Goal: Task Accomplishment & Management: Manage account settings

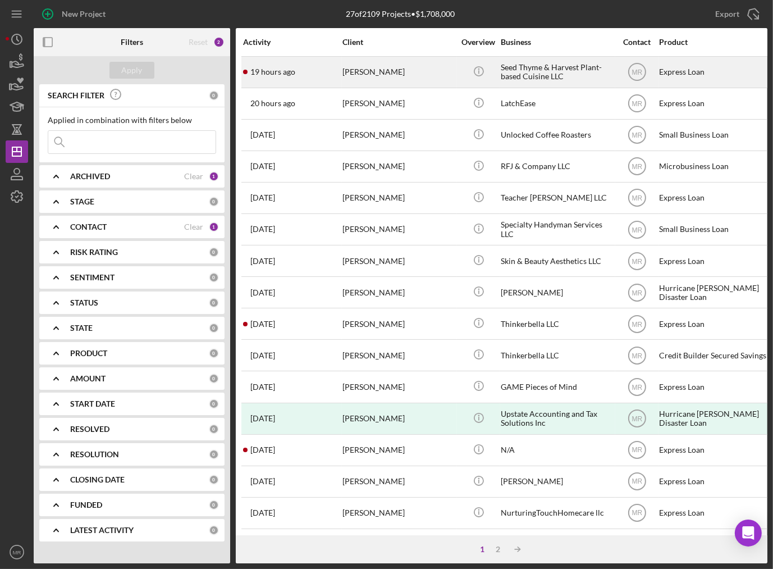
click at [294, 76] on time "19 hours ago" at bounding box center [272, 71] width 45 height 9
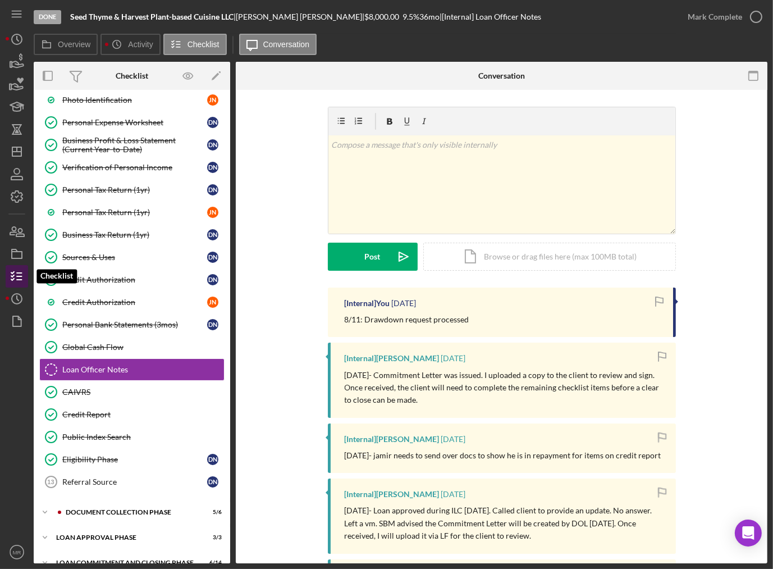
scroll to position [176, 0]
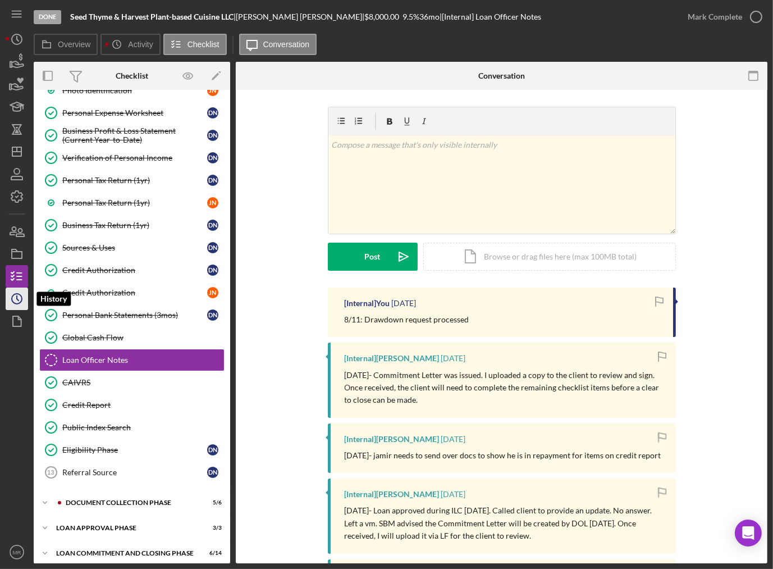
click at [25, 301] on icon "Icon/History" at bounding box center [17, 299] width 28 height 28
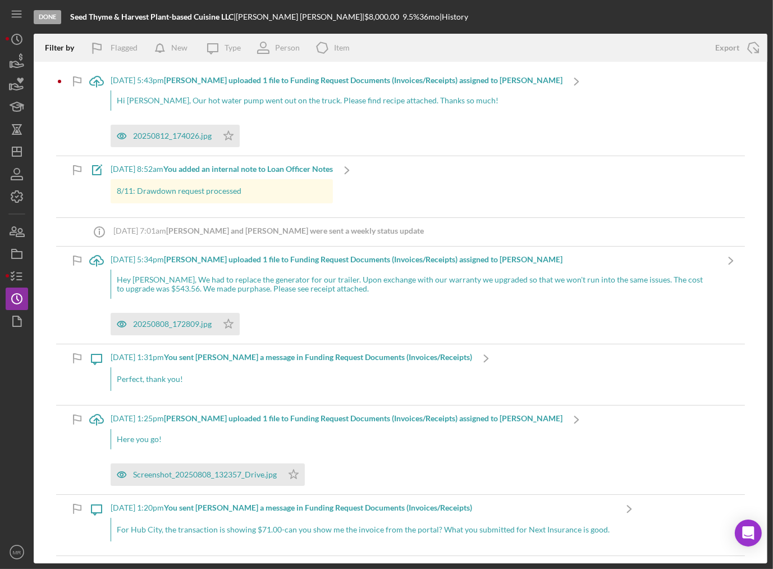
click at [276, 109] on div "Hi [PERSON_NAME], Our hot water pump went out on the truck. Please find recipe …" at bounding box center [337, 100] width 452 height 20
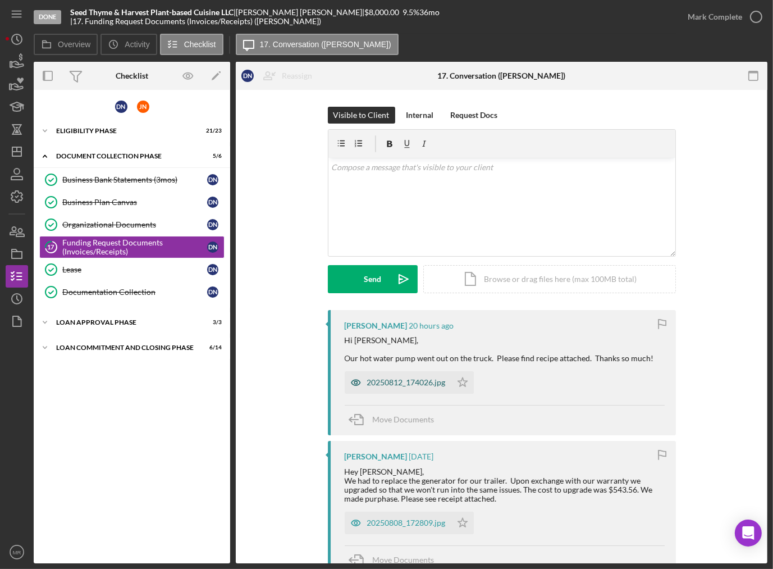
click at [386, 385] on div "20250812_174026.jpg" at bounding box center [406, 382] width 79 height 9
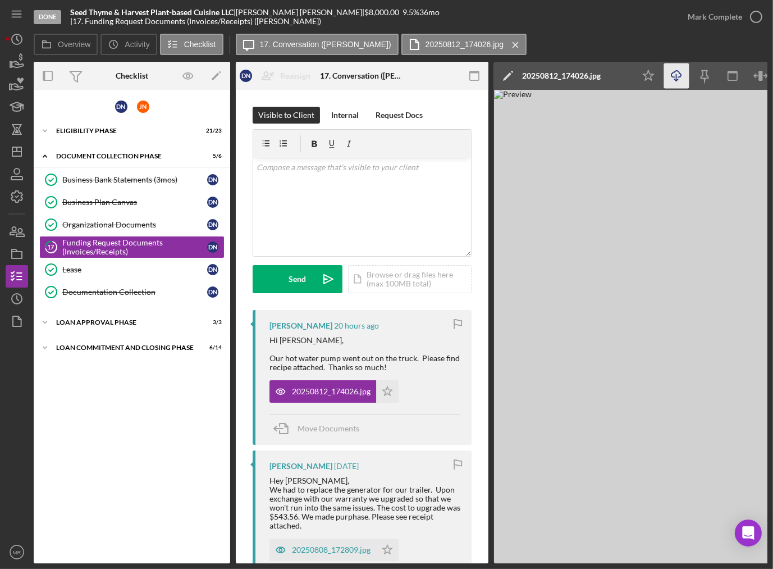
click at [678, 81] on icon "Icon/Download" at bounding box center [676, 75] width 25 height 25
click at [25, 38] on icon "Icon/History" at bounding box center [17, 39] width 28 height 28
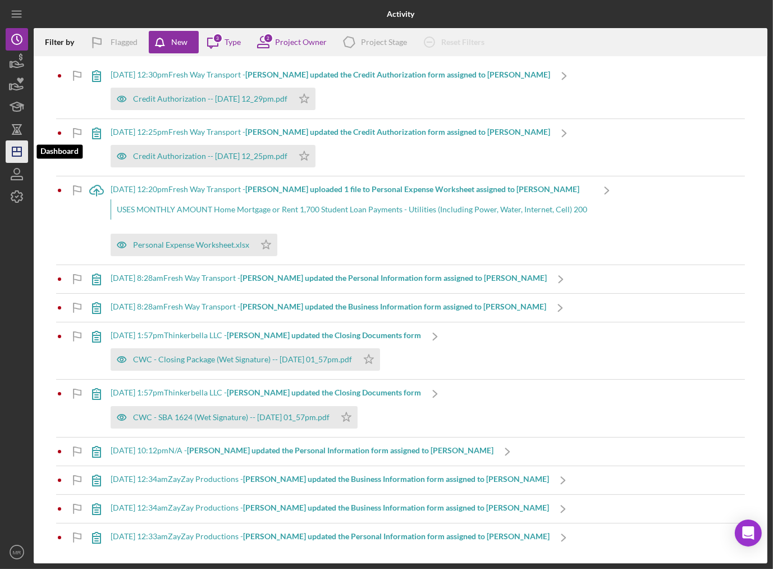
click at [8, 148] on icon "Icon/Dashboard" at bounding box center [17, 152] width 28 height 28
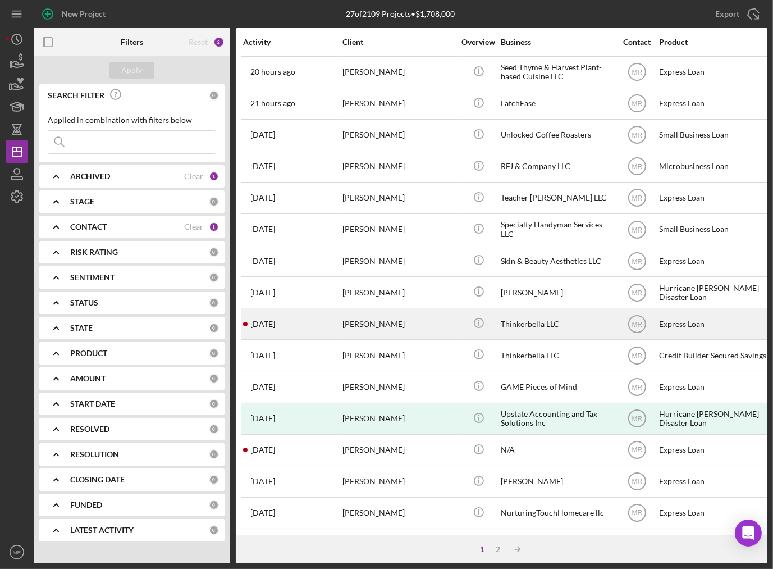
click at [302, 325] on div "[DATE] [PERSON_NAME]" at bounding box center [292, 324] width 98 height 30
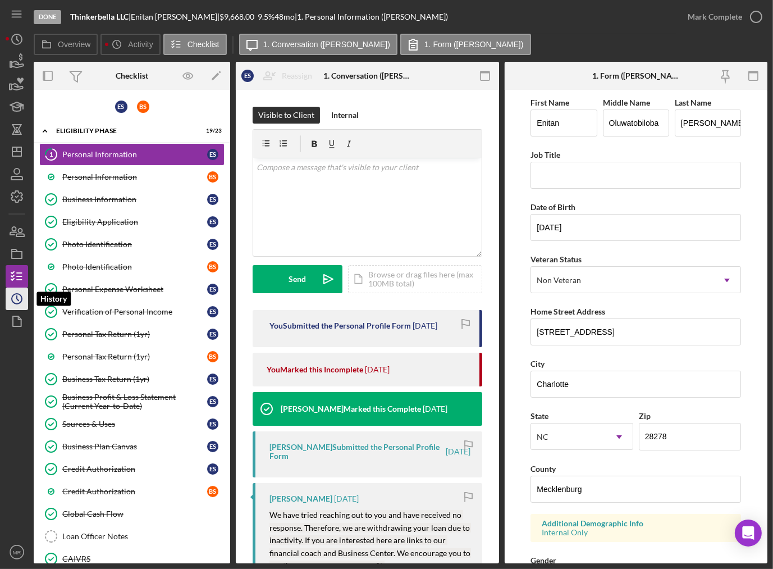
click at [19, 300] on icon "Icon/History" at bounding box center [17, 299] width 28 height 28
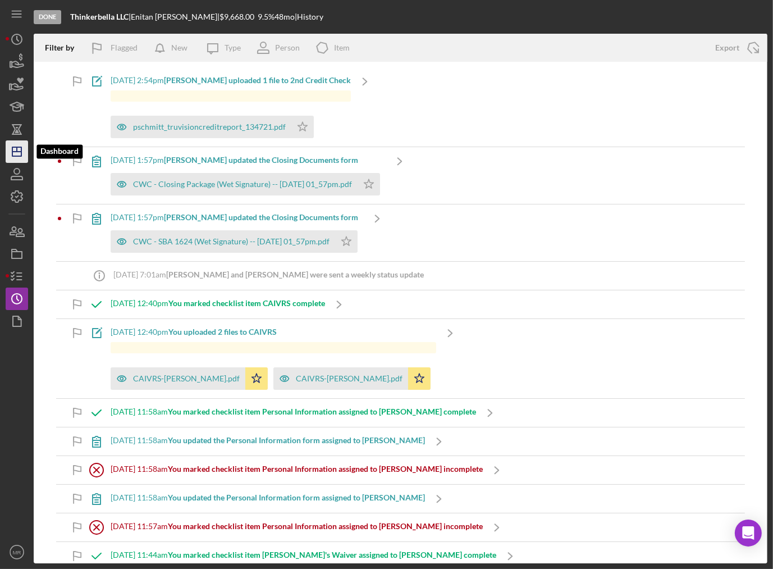
click at [19, 147] on polygon "button" at bounding box center [16, 151] width 9 height 9
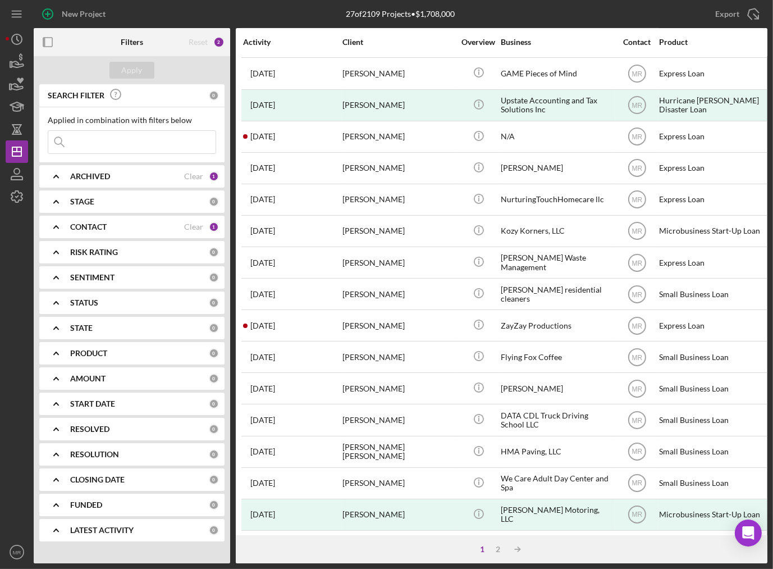
scroll to position [314, 0]
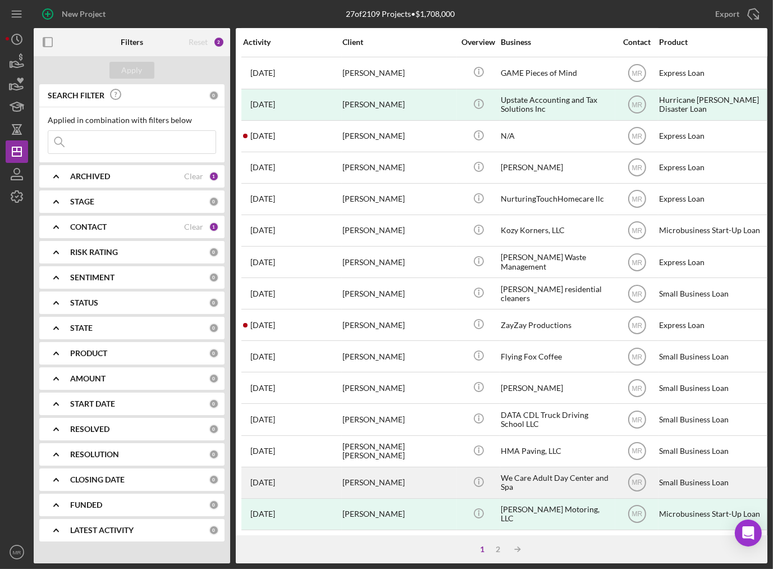
click at [427, 473] on div "[PERSON_NAME]" at bounding box center [399, 483] width 112 height 30
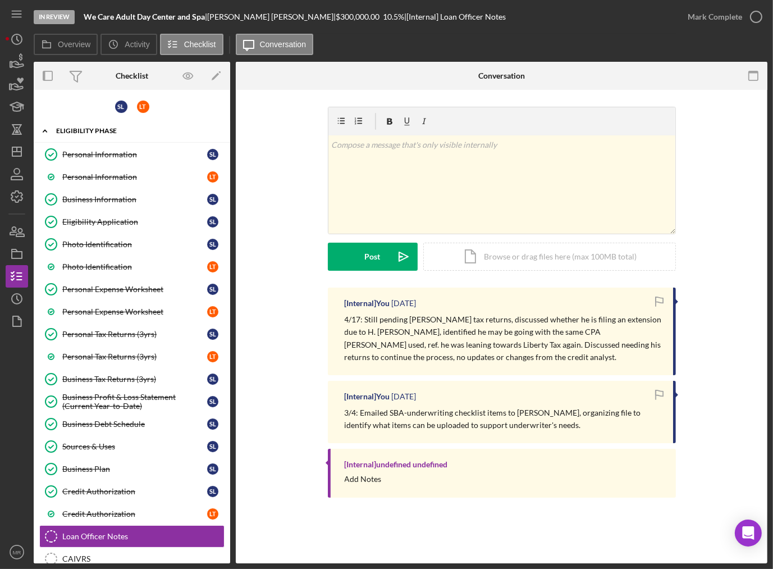
click at [81, 132] on div "Eligibility Phase" at bounding box center [136, 130] width 160 height 7
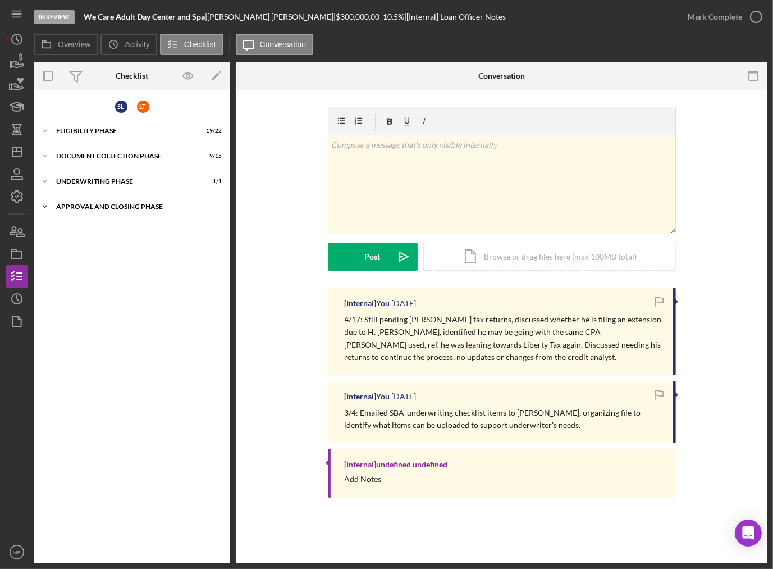
click at [90, 209] on div "Icon/Expander Approval and Closing Phase 4 / 14" at bounding box center [132, 206] width 197 height 22
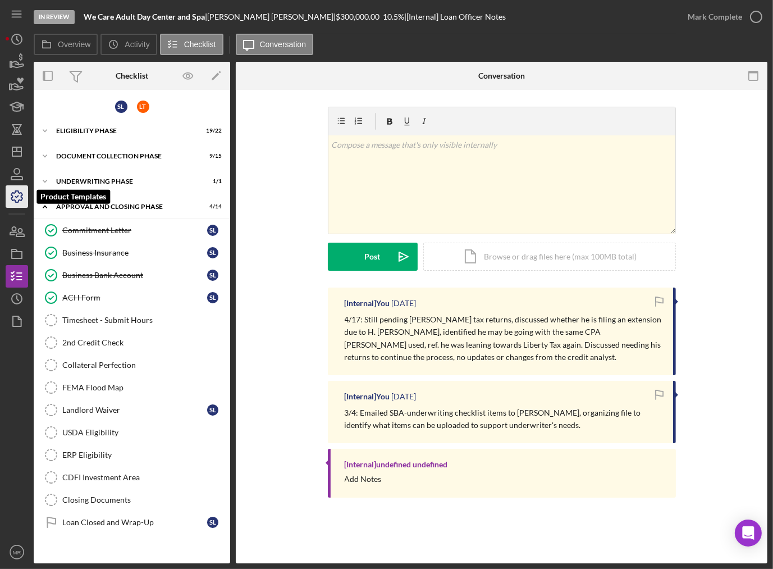
click at [21, 189] on icon "button" at bounding box center [17, 196] width 28 height 28
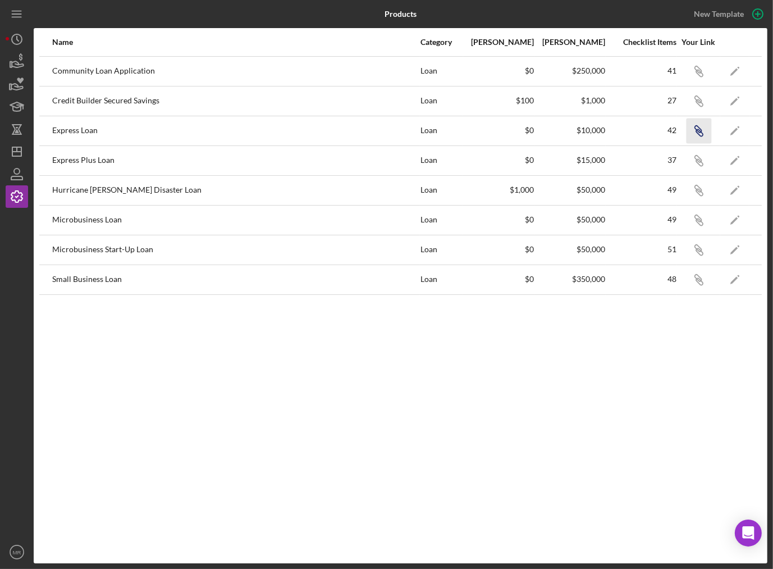
click at [702, 125] on icon "Icon/Link" at bounding box center [698, 130] width 25 height 25
click at [17, 140] on icon "Icon/Dashboard" at bounding box center [17, 152] width 28 height 28
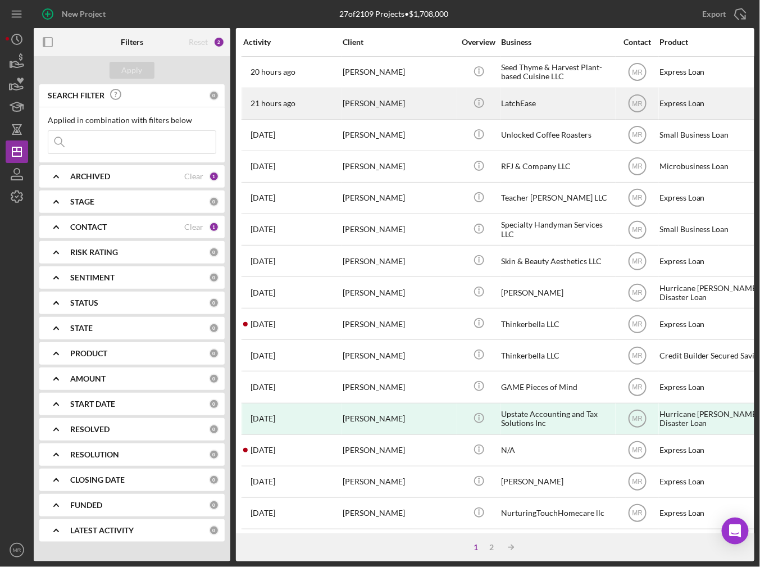
click at [432, 102] on div "[PERSON_NAME]" at bounding box center [399, 104] width 112 height 30
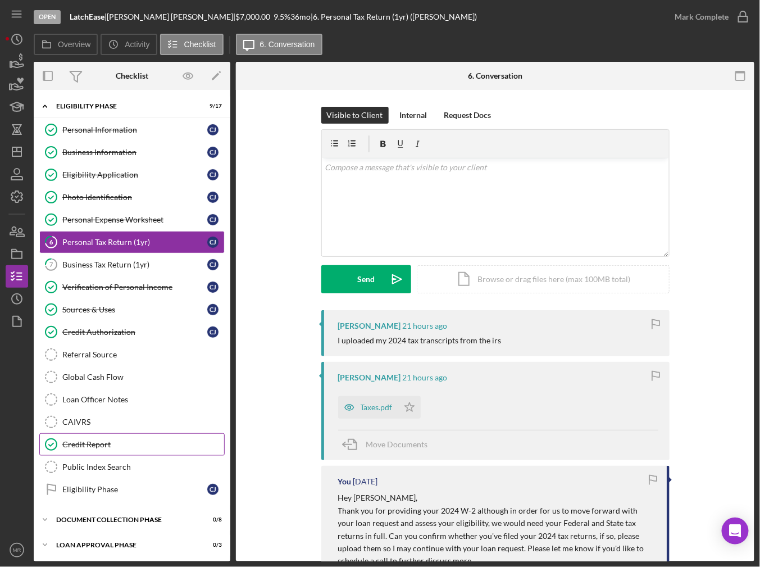
click at [101, 435] on link "Credit Report Credit Report" at bounding box center [131, 444] width 185 height 22
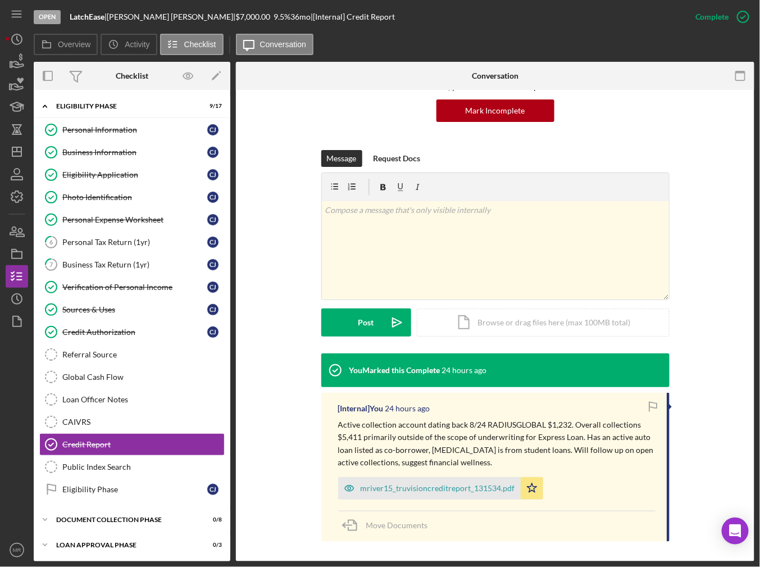
scroll to position [112, 0]
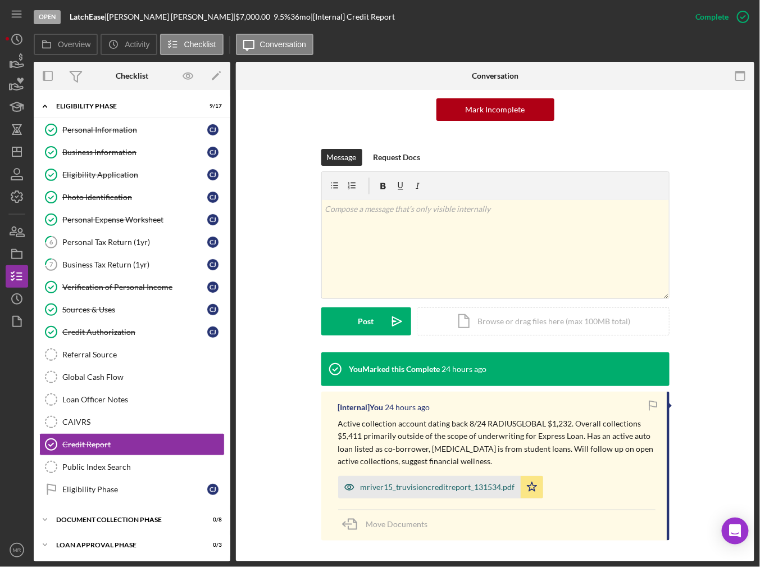
click at [449, 490] on div "mriver15_truvisioncreditreport_131534.pdf" at bounding box center [437, 486] width 154 height 9
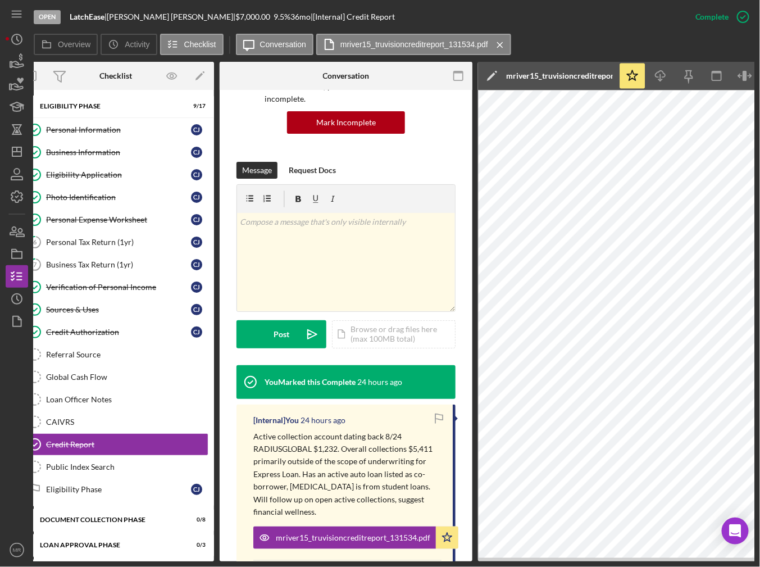
scroll to position [0, 0]
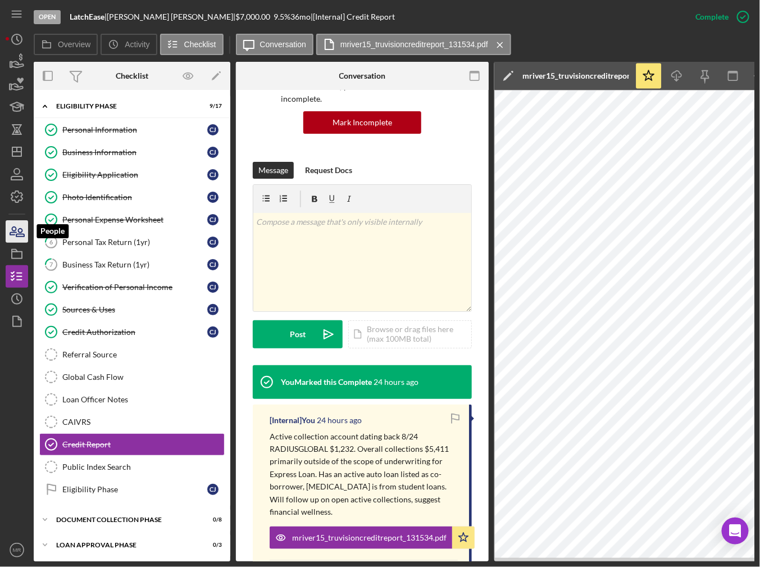
drag, startPoint x: 19, startPoint y: 226, endPoint x: 20, endPoint y: 239, distance: 12.4
click at [19, 226] on icon "button" at bounding box center [17, 231] width 28 height 28
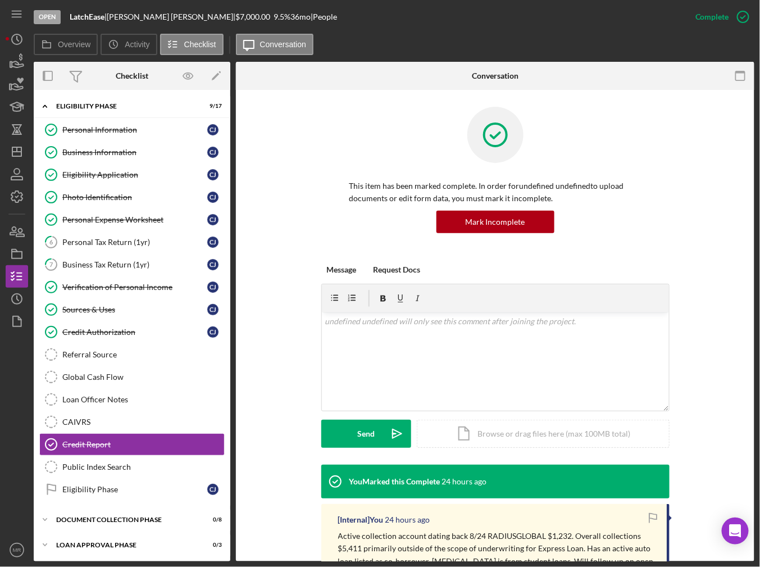
scroll to position [22, 0]
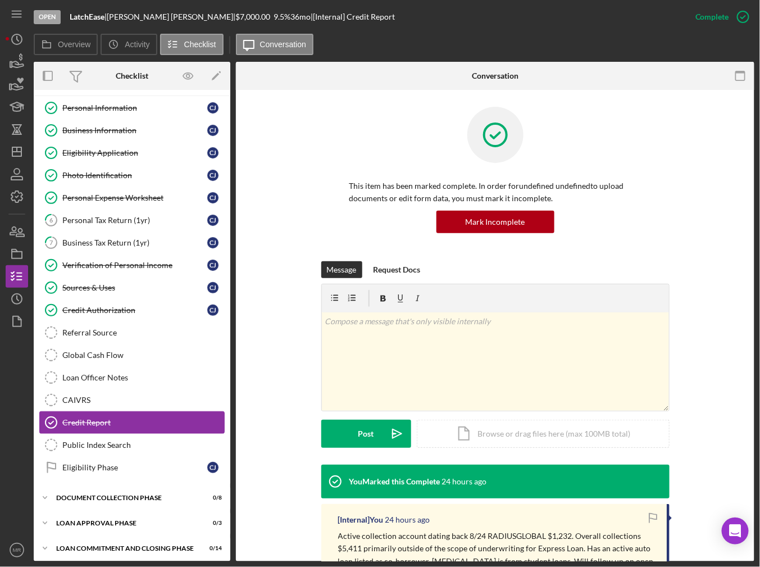
click at [101, 418] on div "Credit Report" at bounding box center [143, 422] width 162 height 9
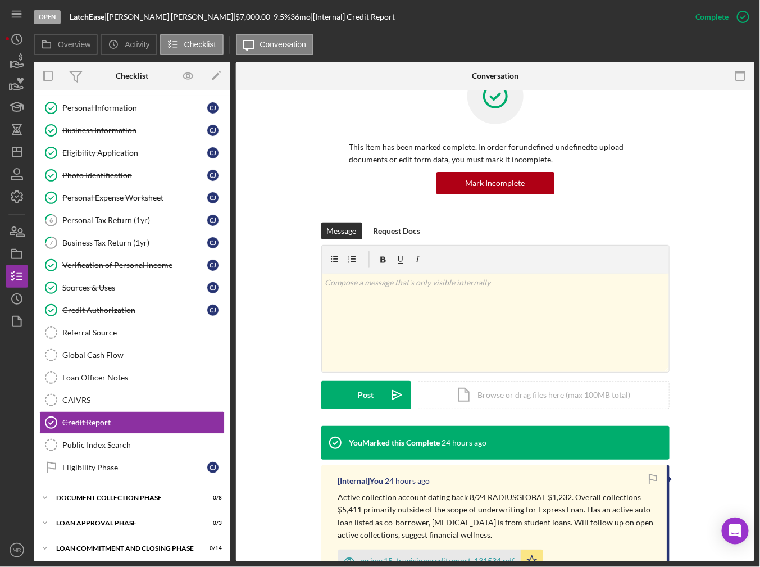
scroll to position [112, 0]
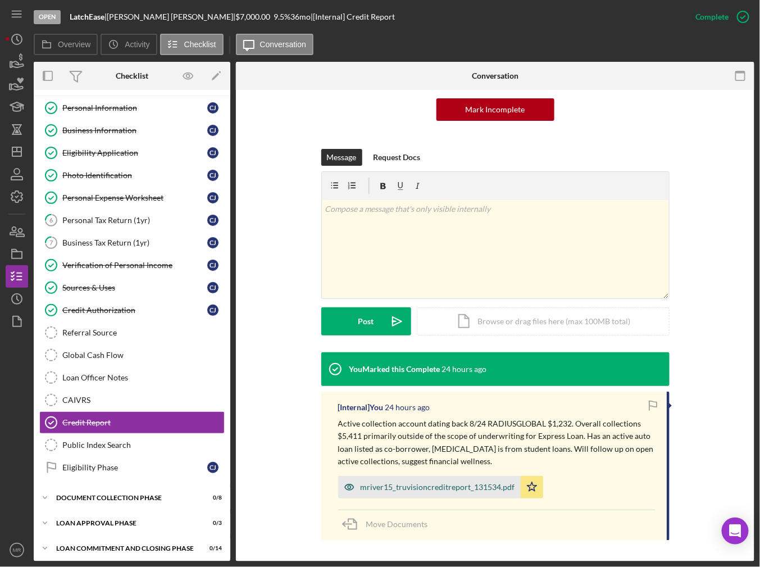
click at [427, 487] on div "mriver15_truvisioncreditreport_131534.pdf" at bounding box center [437, 486] width 154 height 9
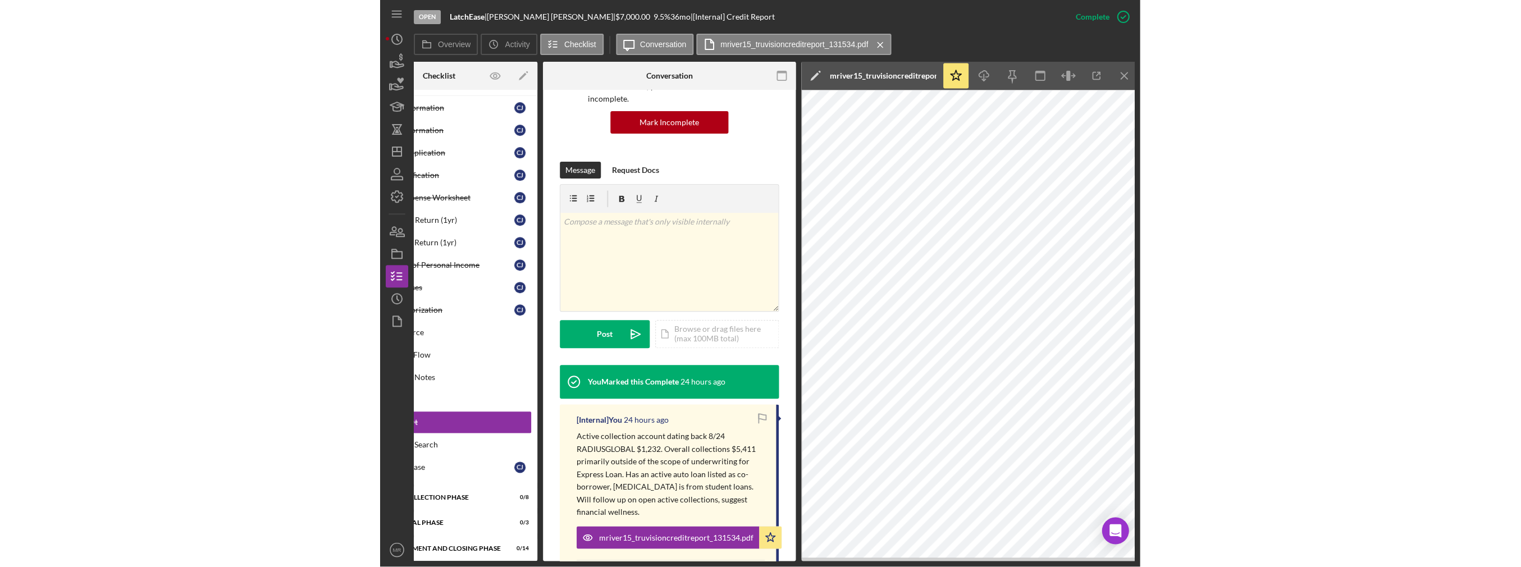
scroll to position [0, 76]
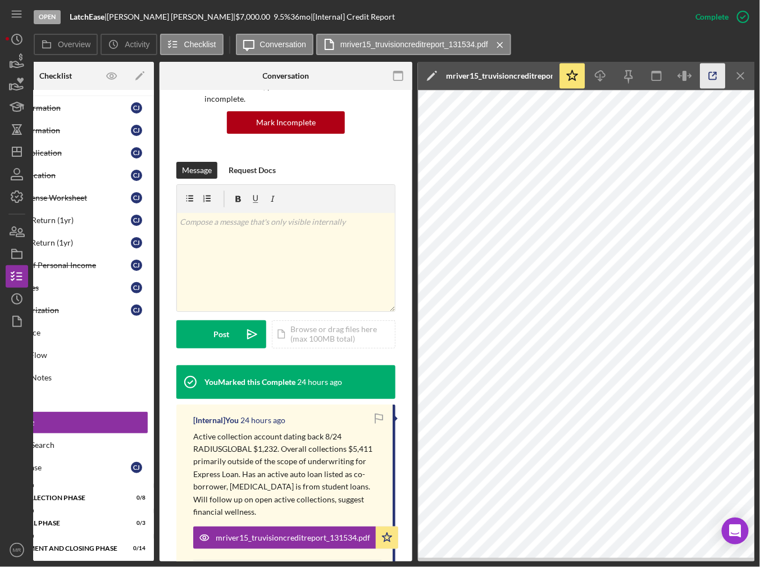
click at [709, 71] on icon "button" at bounding box center [712, 75] width 25 height 25
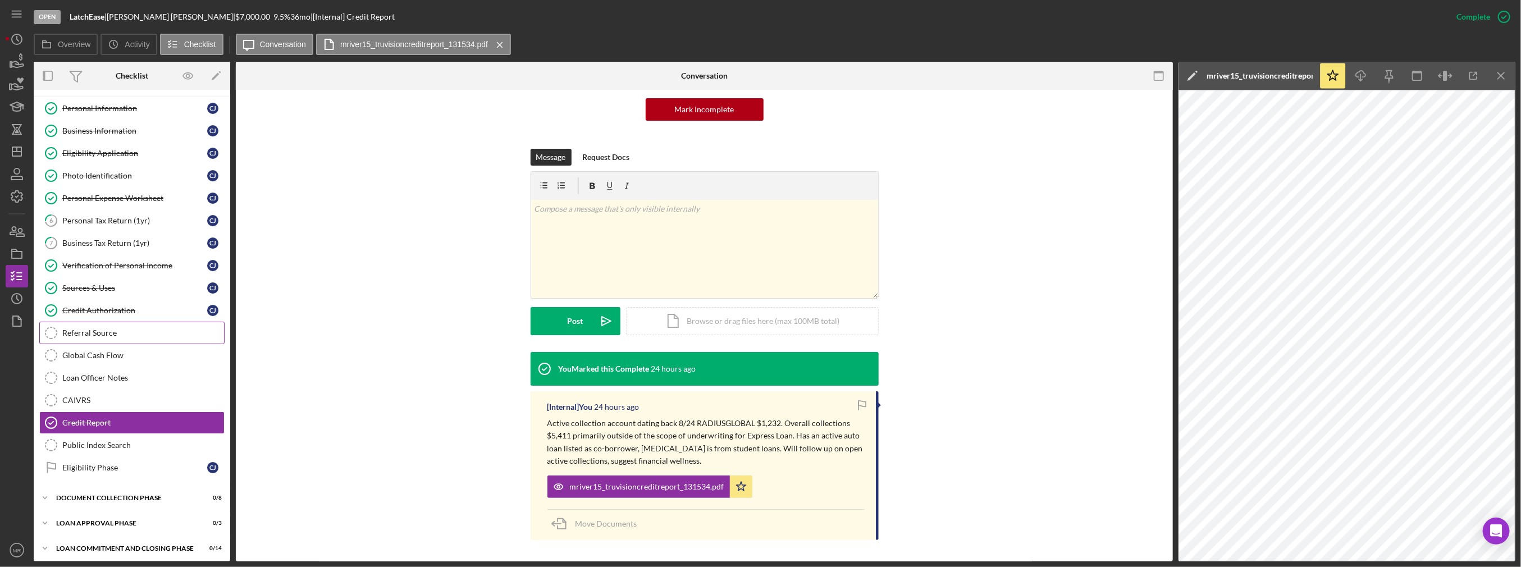
scroll to position [0, 0]
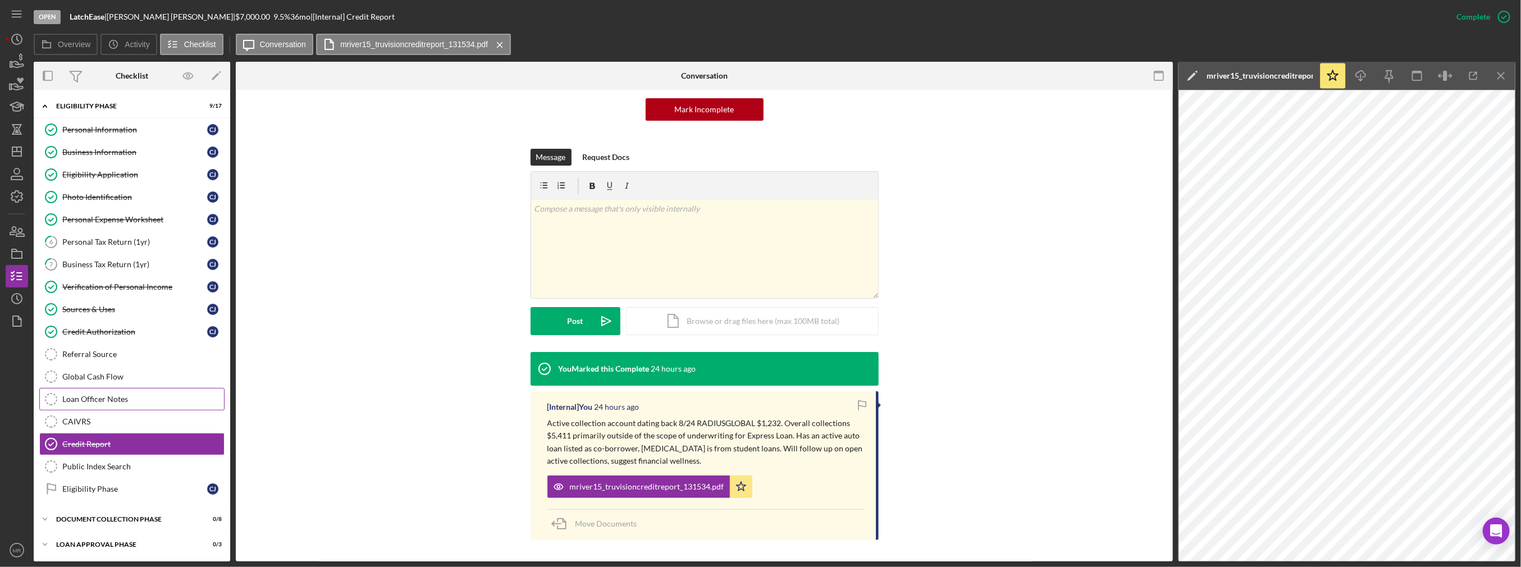
click at [108, 403] on link "Loan Officer Notes Loan Officer Notes" at bounding box center [131, 399] width 185 height 22
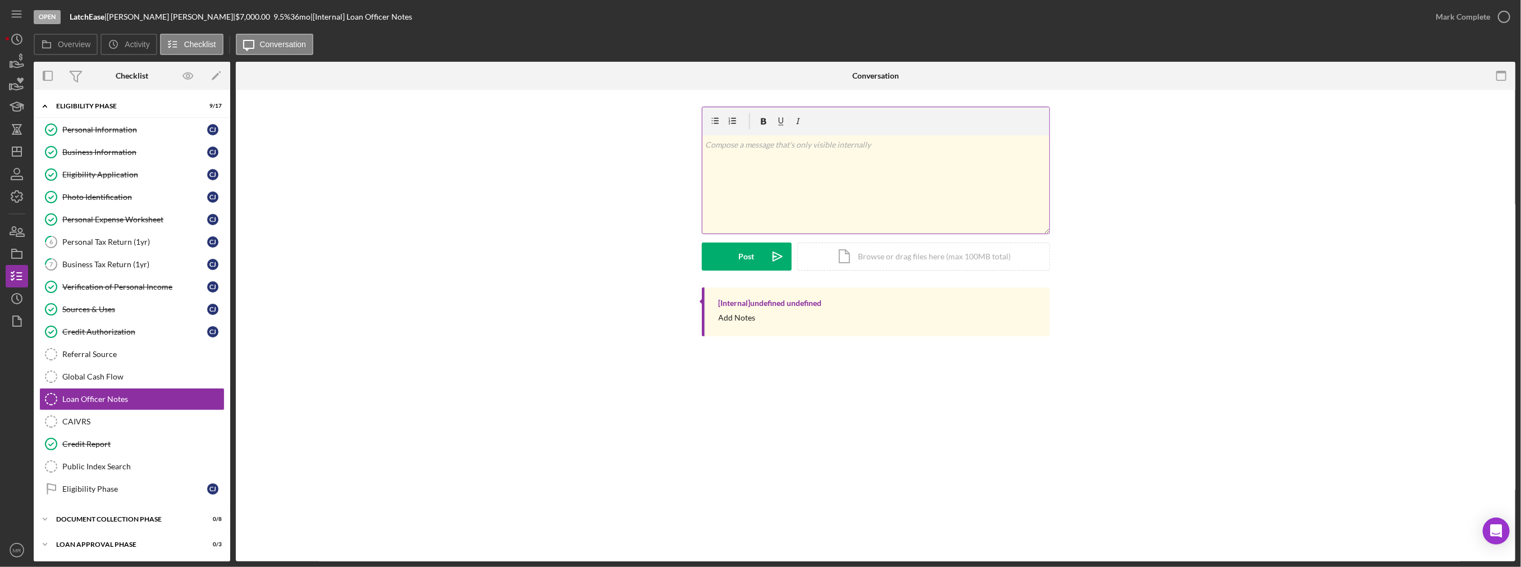
click at [773, 175] on div "v Color teal Color pink Remove color Add row above Add row below Add column bef…" at bounding box center [875, 184] width 347 height 98
click at [773, 158] on div "v Color teal Color pink Remove color Add row above Add row below Add column bef…" at bounding box center [875, 184] width 347 height 98
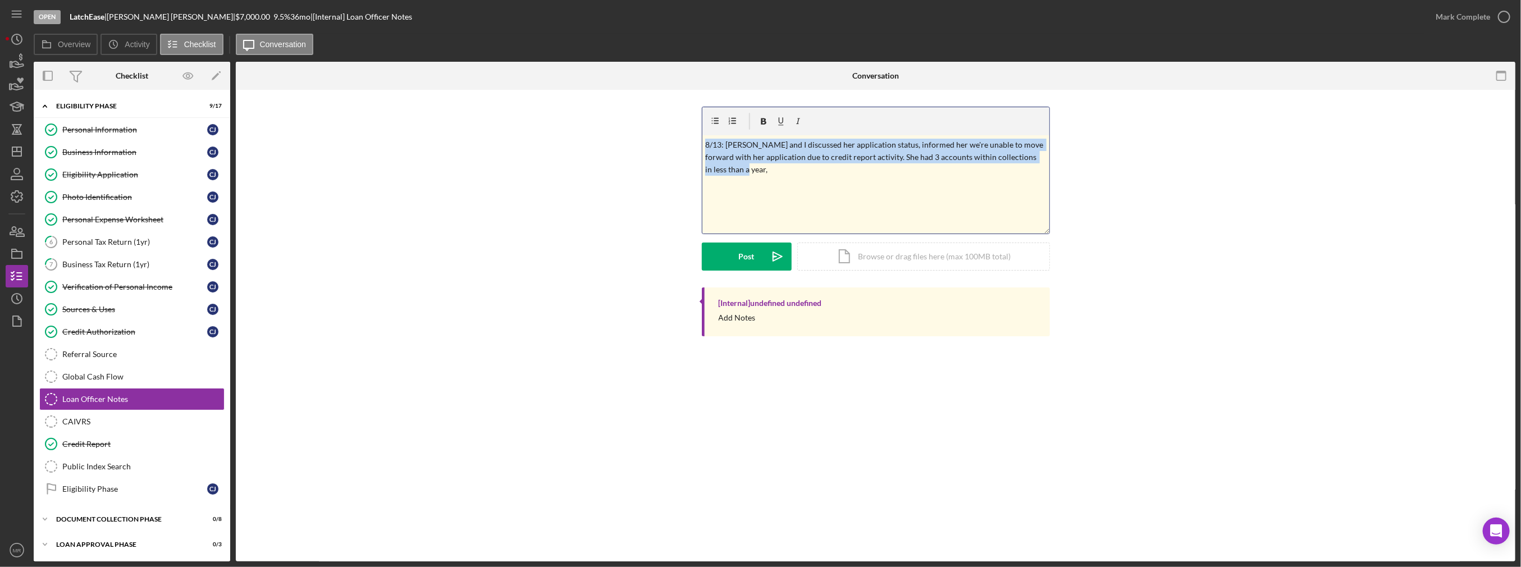
drag, startPoint x: 752, startPoint y: 174, endPoint x: 699, endPoint y: 147, distance: 59.8
click at [699, 147] on div "v Color teal Color pink Remove color Add row above Add row below Add column bef…" at bounding box center [876, 197] width 1246 height 181
drag, startPoint x: 725, startPoint y: 158, endPoint x: 713, endPoint y: 204, distance: 47.0
click at [713, 204] on div "v Color teal Color pink Remove color Add row above Add row below Add column bef…" at bounding box center [875, 184] width 347 height 98
click at [744, 176] on div "v Color teal Color pink Remove color Add row above Add row below Add column bef…" at bounding box center [875, 184] width 347 height 98
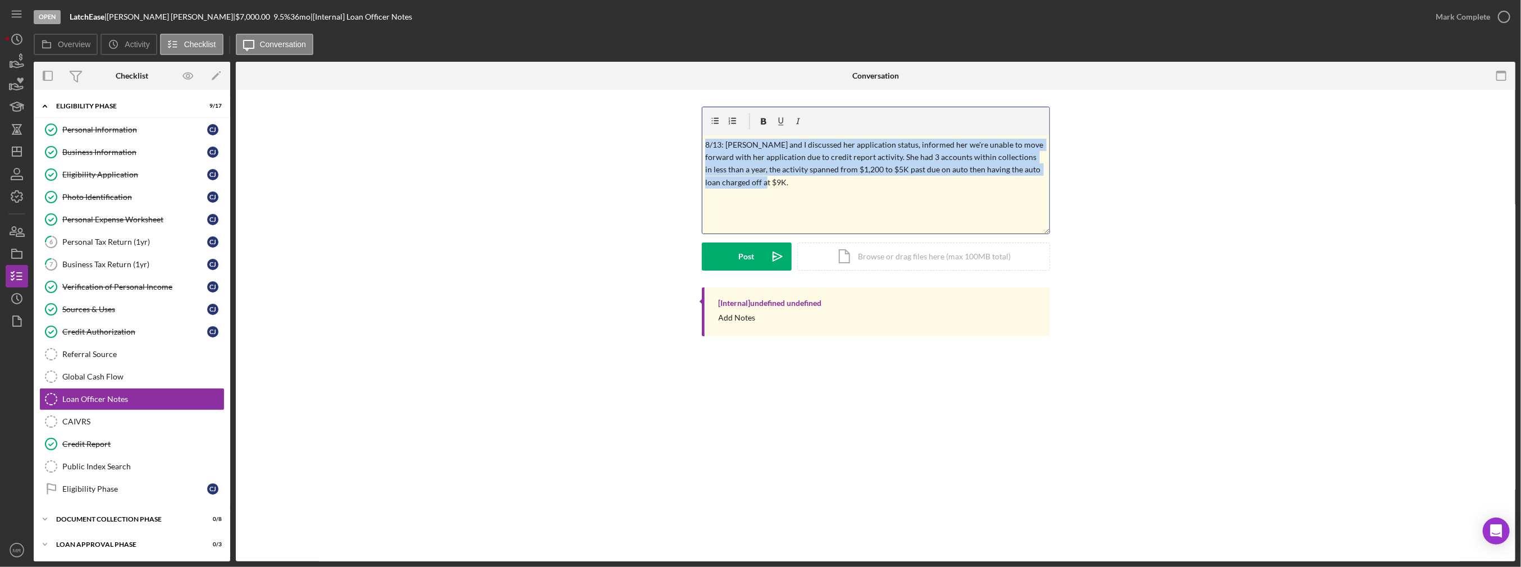
drag, startPoint x: 752, startPoint y: 185, endPoint x: 681, endPoint y: 147, distance: 81.7
click at [680, 147] on div "v Color teal Color pink Remove color Add row above Add row below Add column bef…" at bounding box center [876, 197] width 1246 height 181
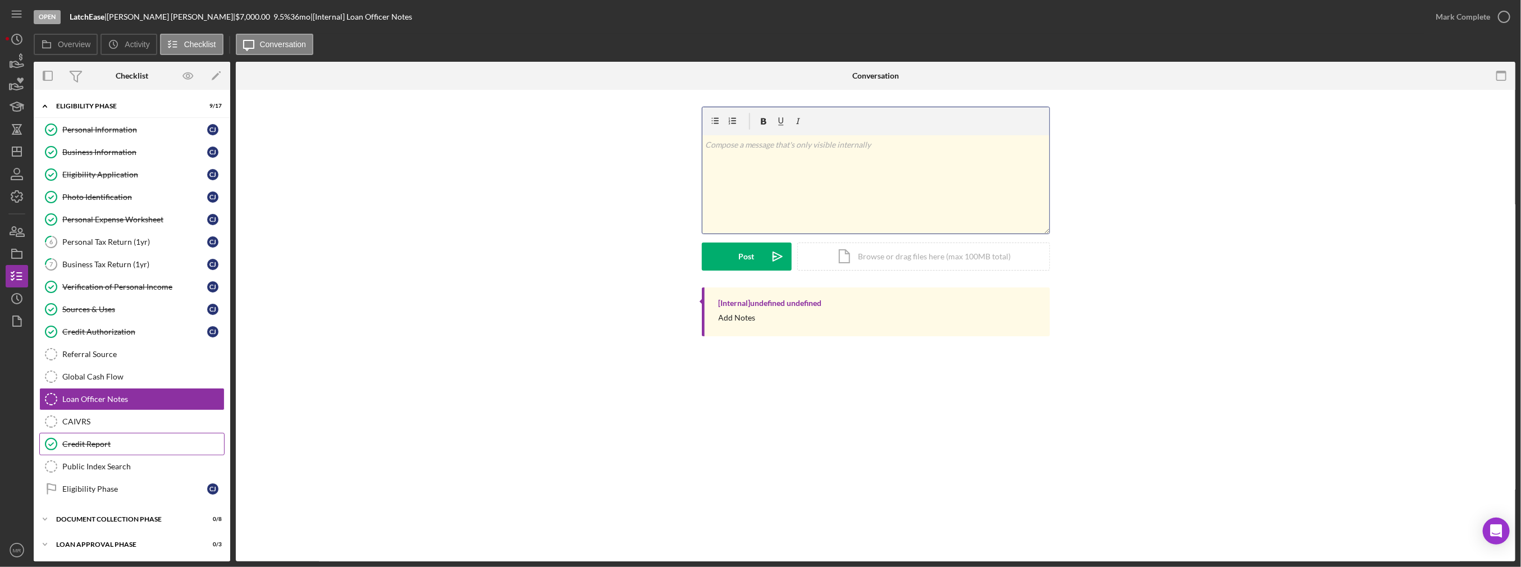
click at [127, 434] on link "Credit Report Credit Report" at bounding box center [131, 444] width 185 height 22
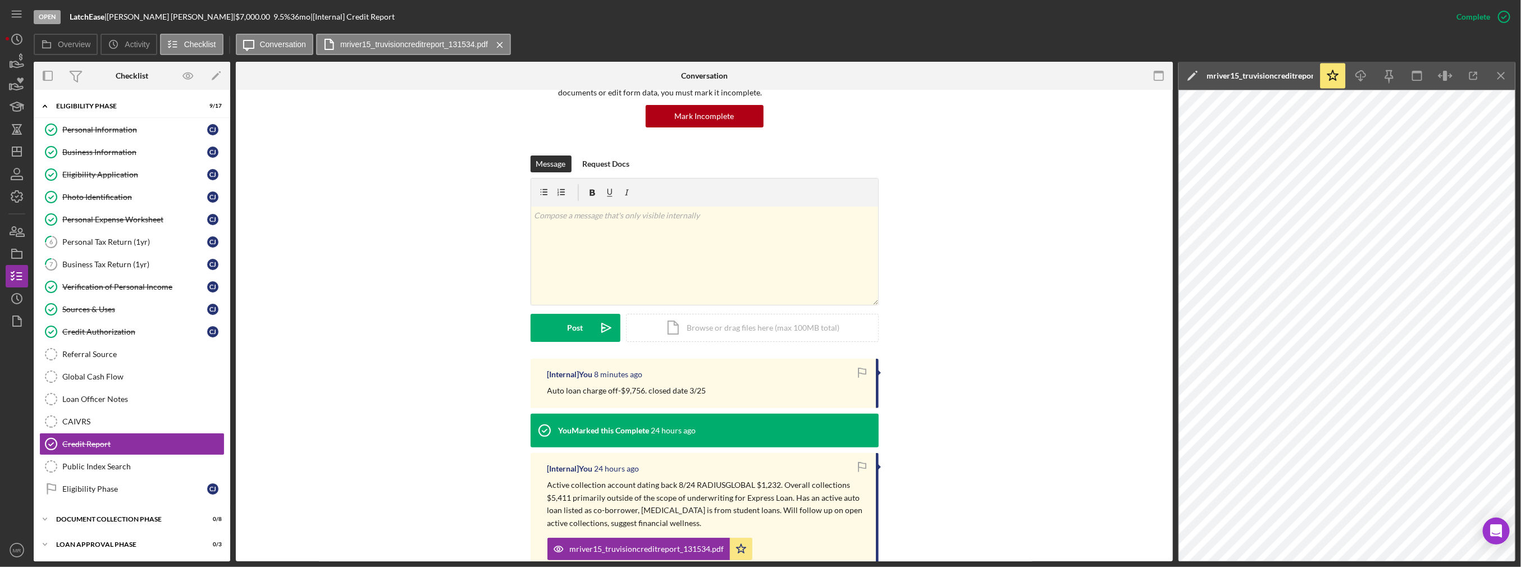
scroll to position [112, 0]
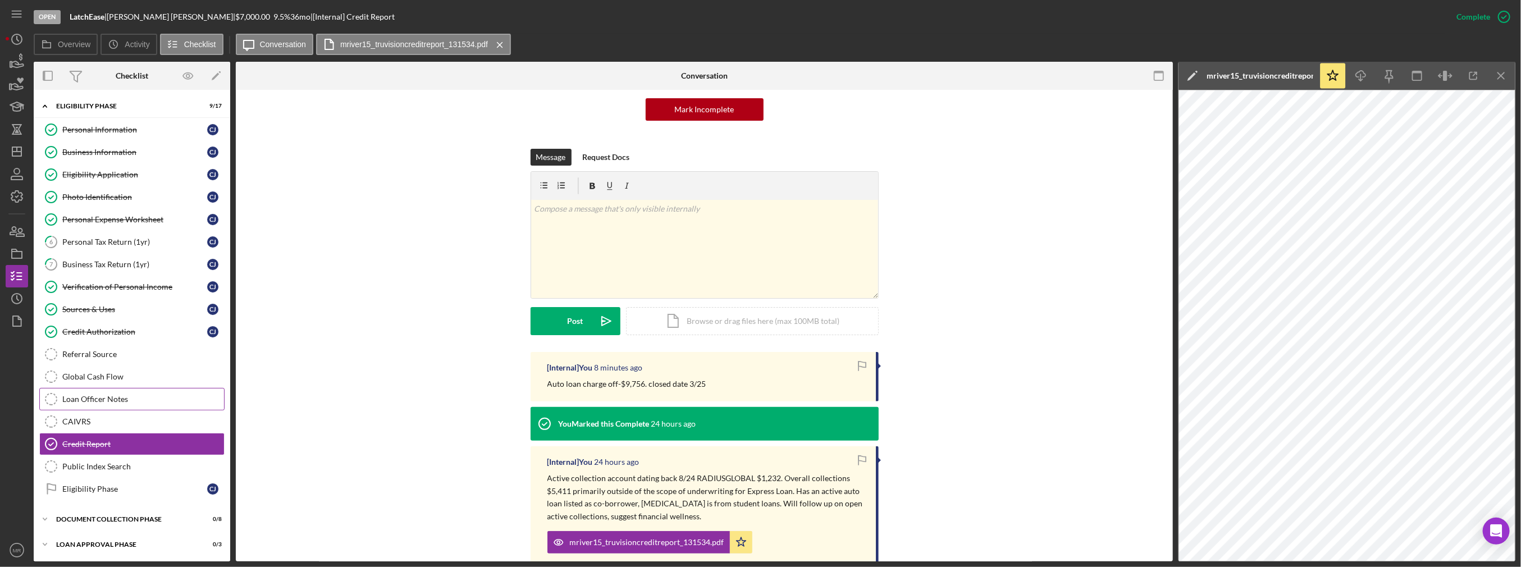
click at [118, 395] on div "Loan Officer Notes" at bounding box center [143, 399] width 162 height 9
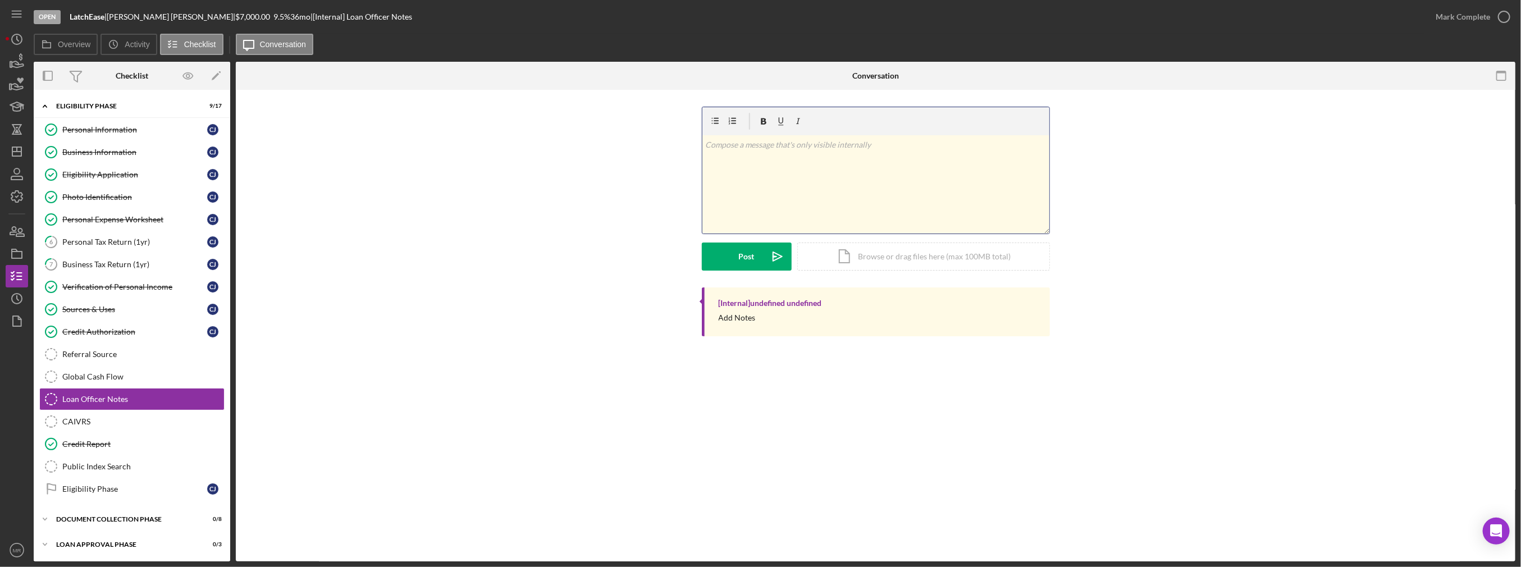
click at [769, 178] on div "v Color teal Color pink Remove color Add row above Add row below Add column bef…" at bounding box center [875, 184] width 347 height 98
paste div
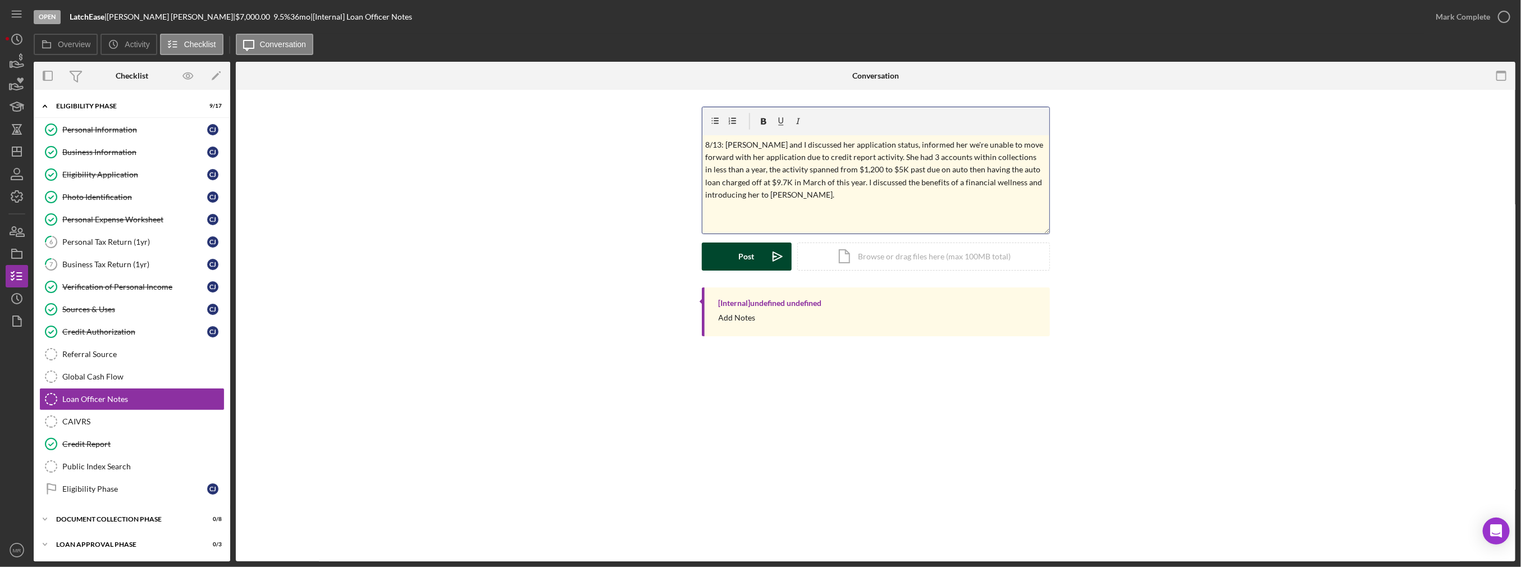
click at [744, 253] on div "Post" at bounding box center [747, 257] width 16 height 28
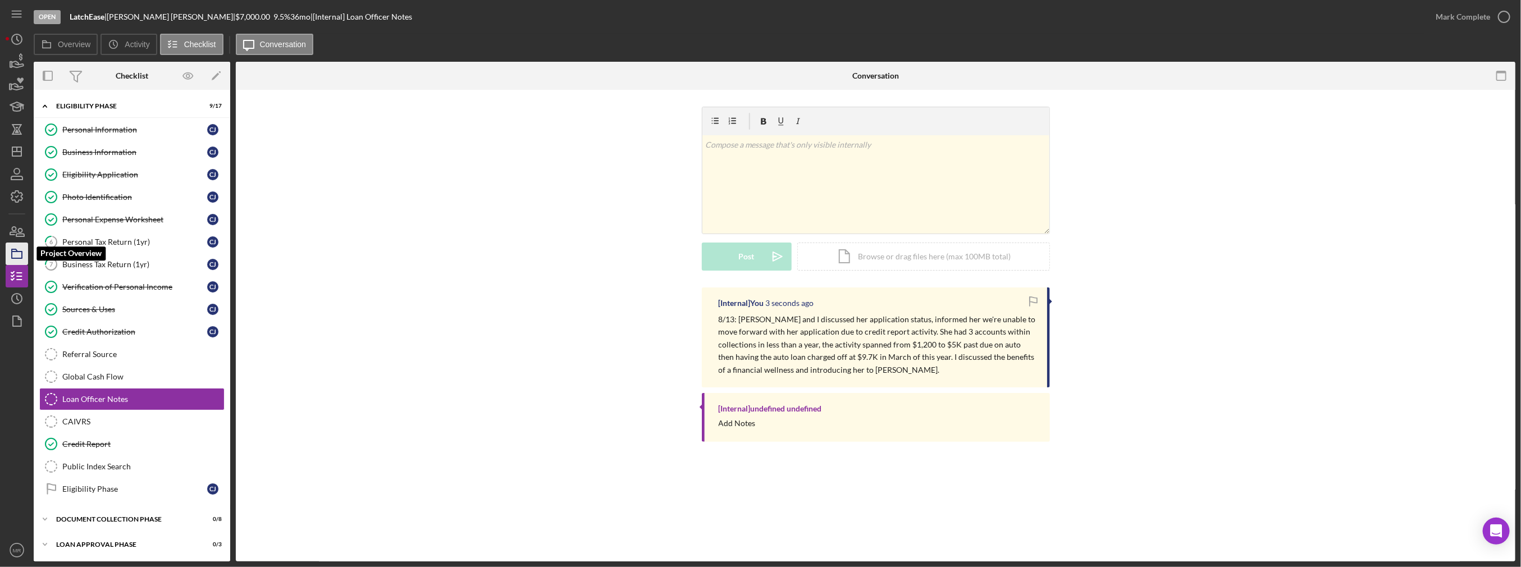
click at [19, 254] on icon "button" at bounding box center [17, 254] width 28 height 28
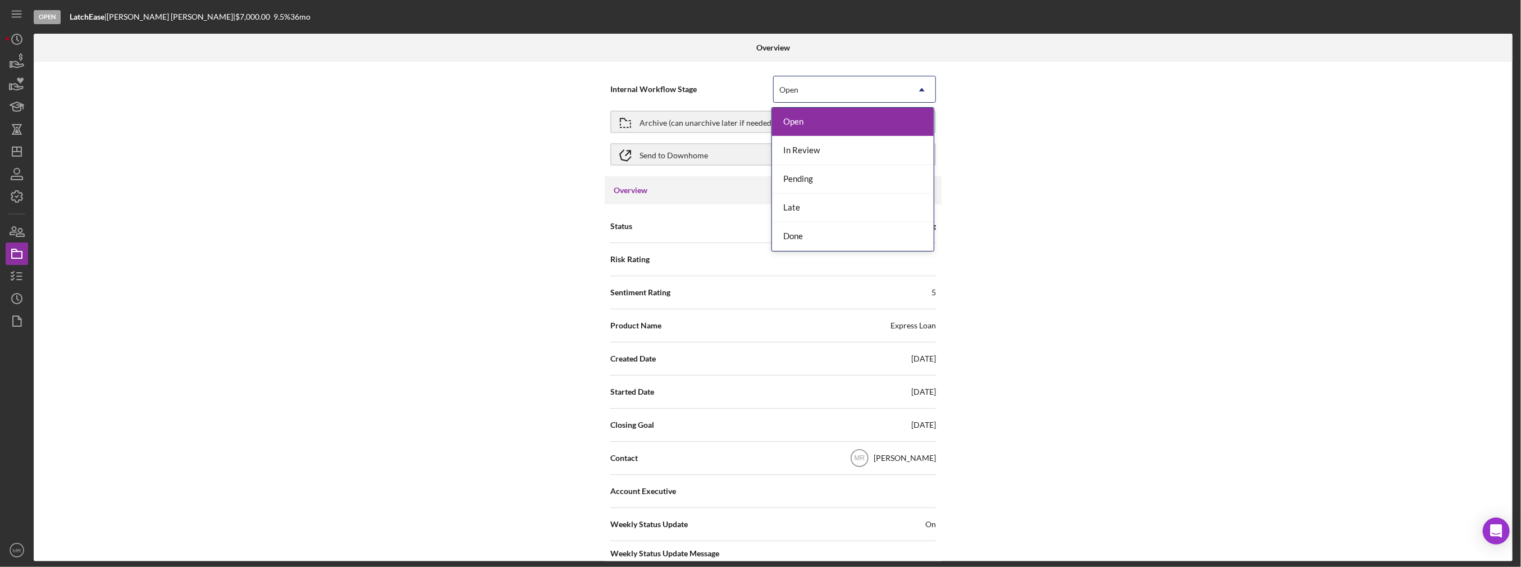
click at [773, 88] on div "Open" at bounding box center [841, 90] width 135 height 26
click at [773, 232] on div "Done" at bounding box center [853, 236] width 162 height 29
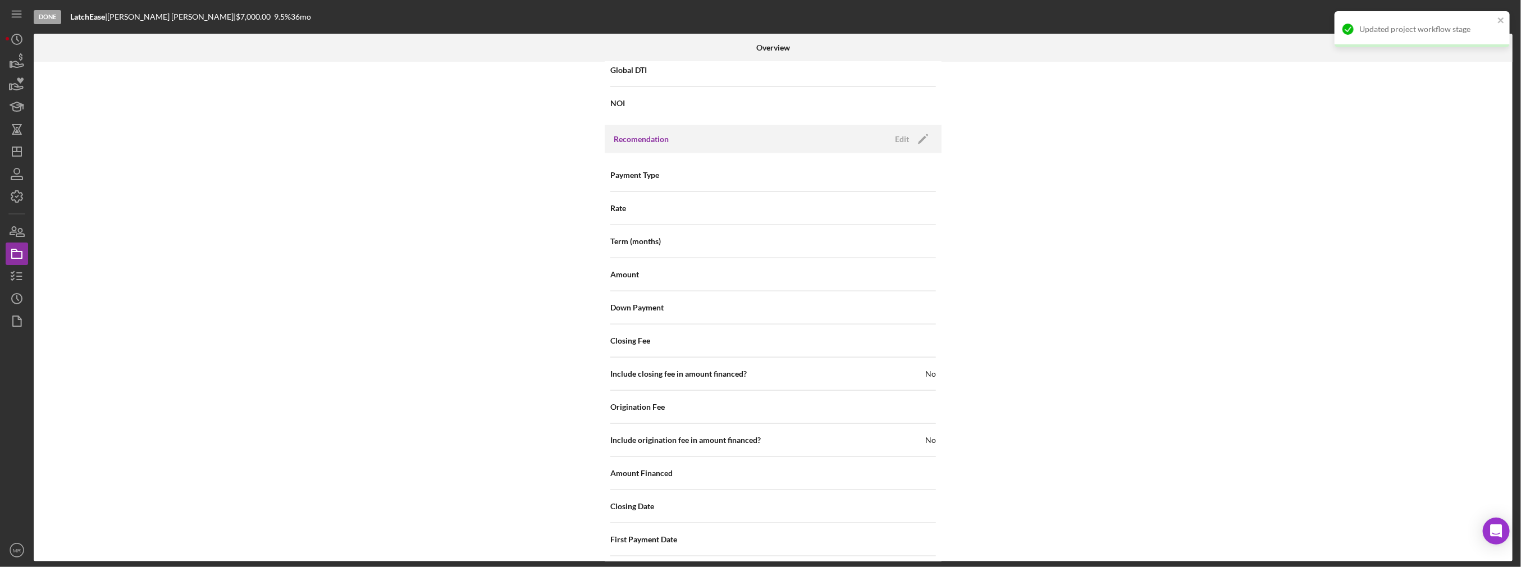
scroll to position [1198, 0]
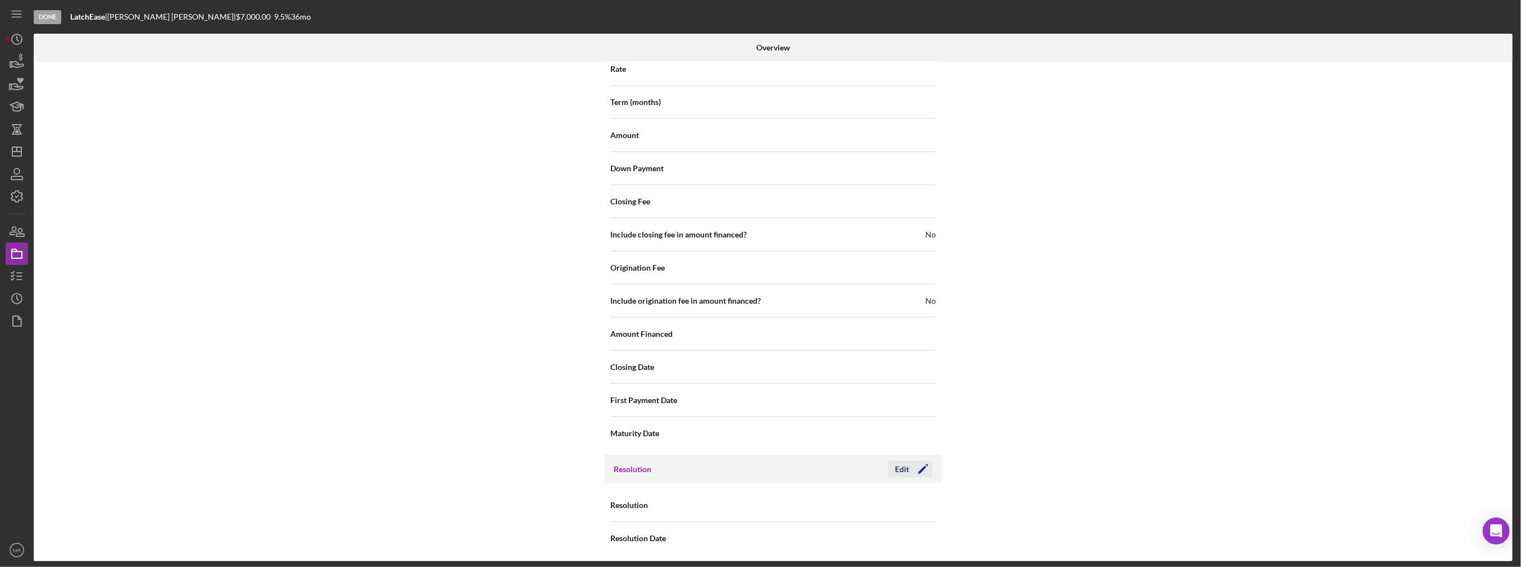
click at [773, 460] on icon "Icon/Edit" at bounding box center [923, 469] width 28 height 28
click at [773, 501] on div "Select..." at bounding box center [841, 506] width 135 height 26
click at [773, 474] on div "Withdrawn" at bounding box center [853, 468] width 162 height 29
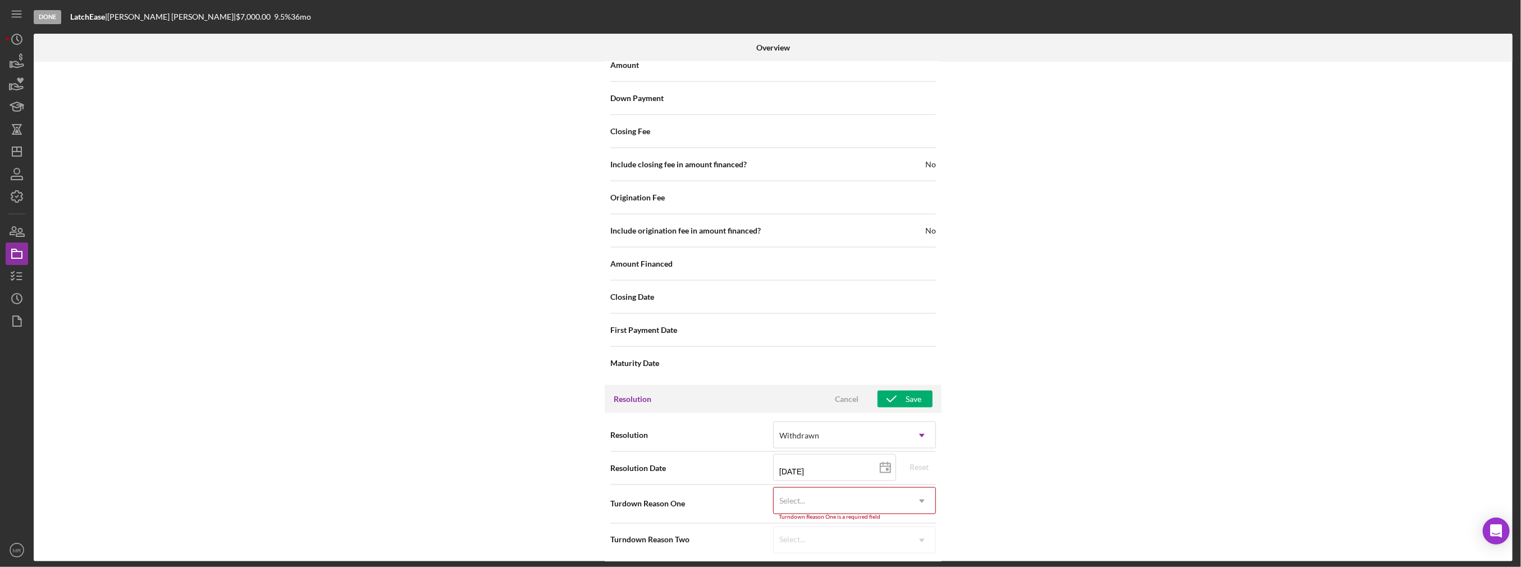
scroll to position [1268, 0]
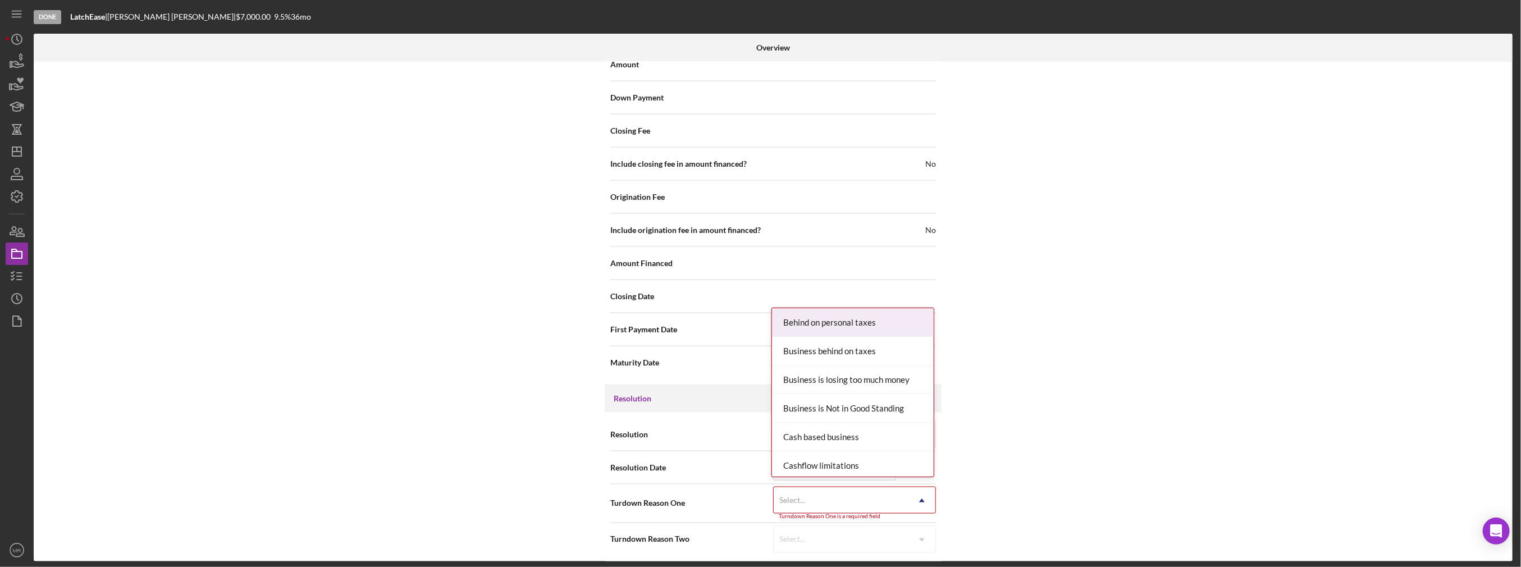
click at [773, 498] on div "Select..." at bounding box center [841, 501] width 135 height 26
click at [773, 414] on div "Negative Payment History" at bounding box center [853, 421] width 162 height 29
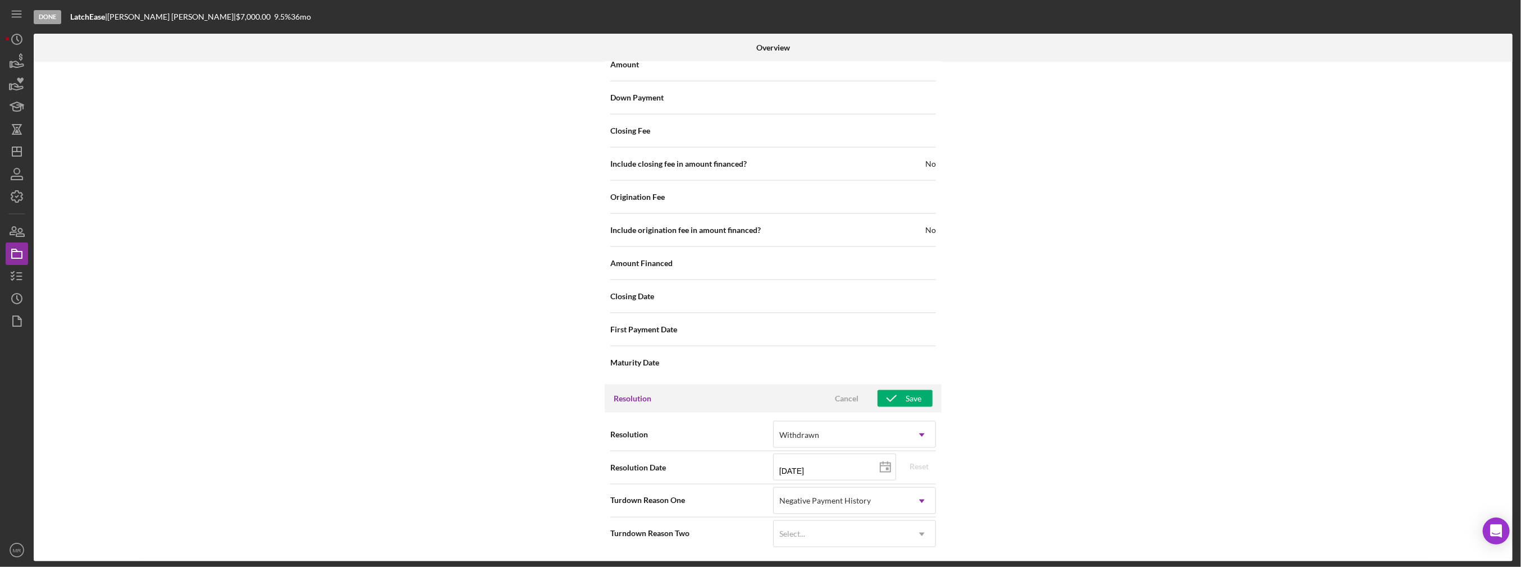
scroll to position [1263, 0]
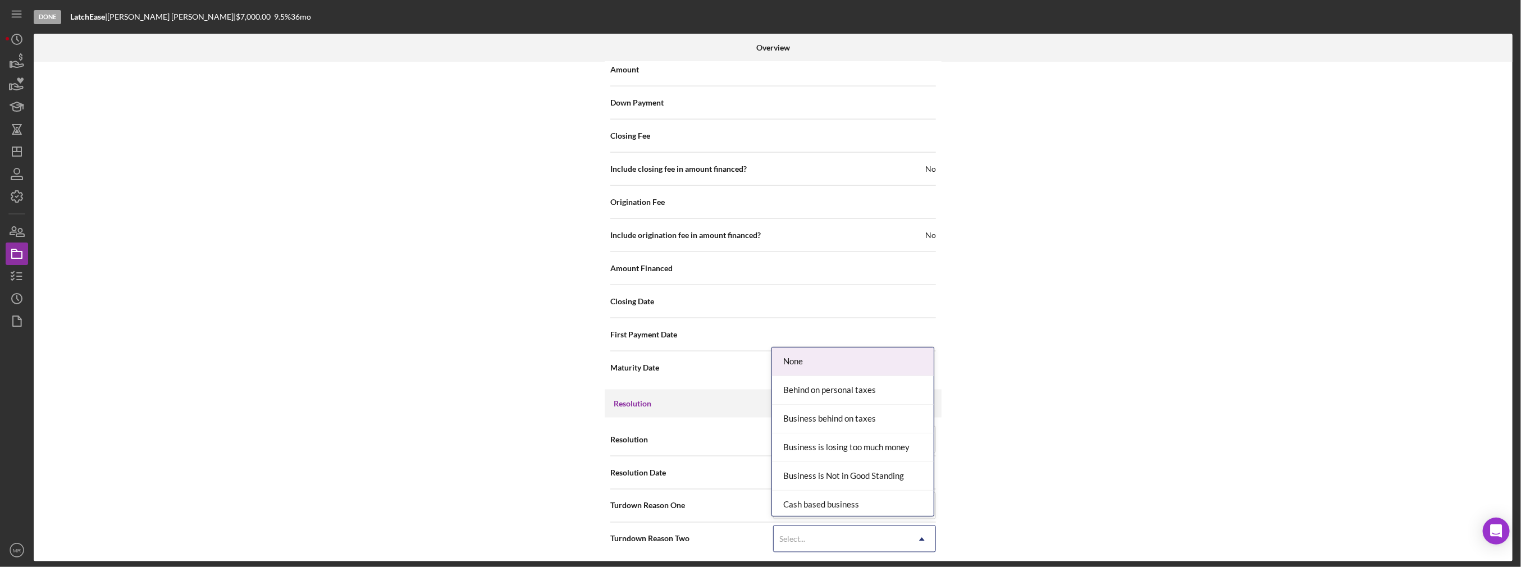
click at [773, 530] on div "Select..." at bounding box center [841, 540] width 135 height 26
click at [773, 354] on div "Too many defaults" at bounding box center [853, 357] width 162 height 29
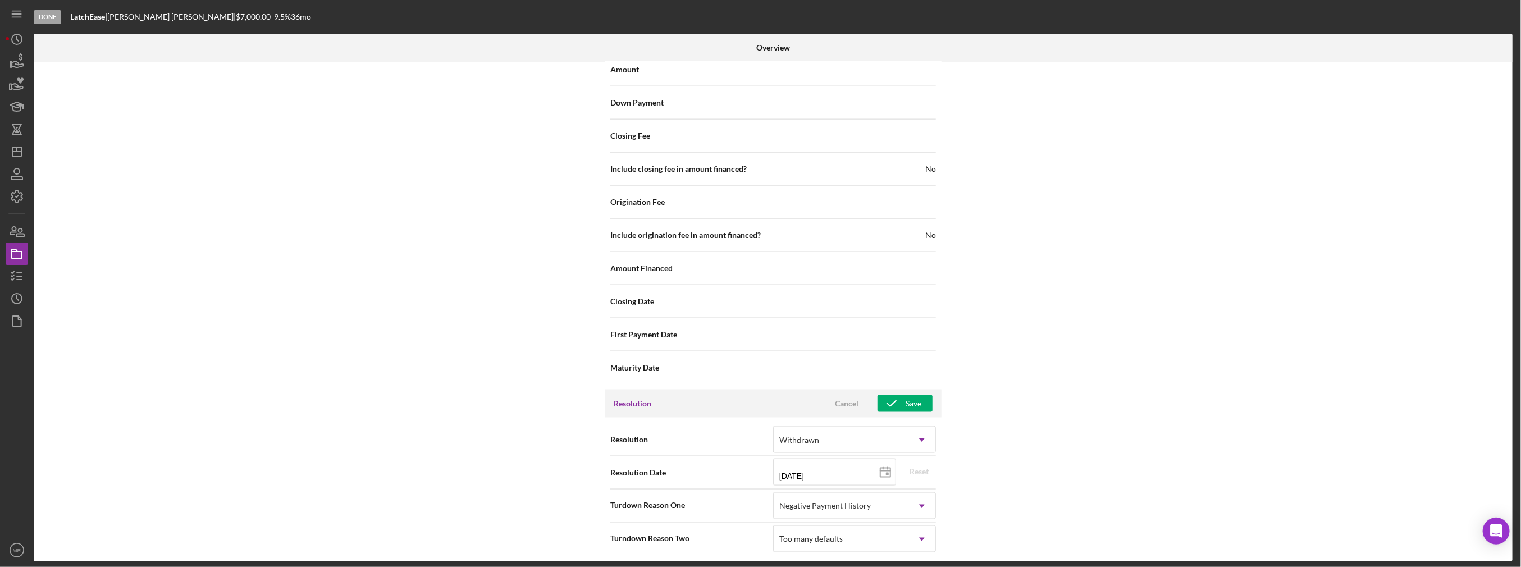
click at [773, 478] on div "Internal Workflow Stage Done Icon/Dropdown Arrow Archive (can unarchive later i…" at bounding box center [773, 312] width 1479 height 500
click at [773, 401] on icon "button" at bounding box center [892, 404] width 28 height 28
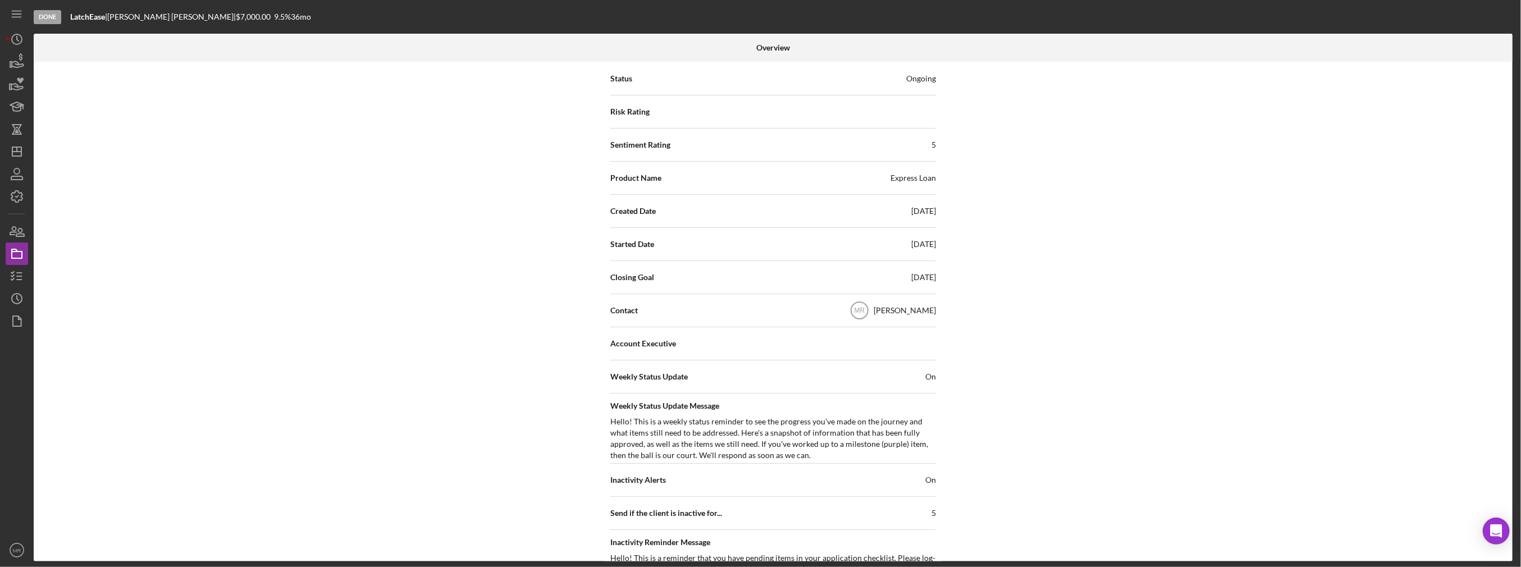
scroll to position [28, 0]
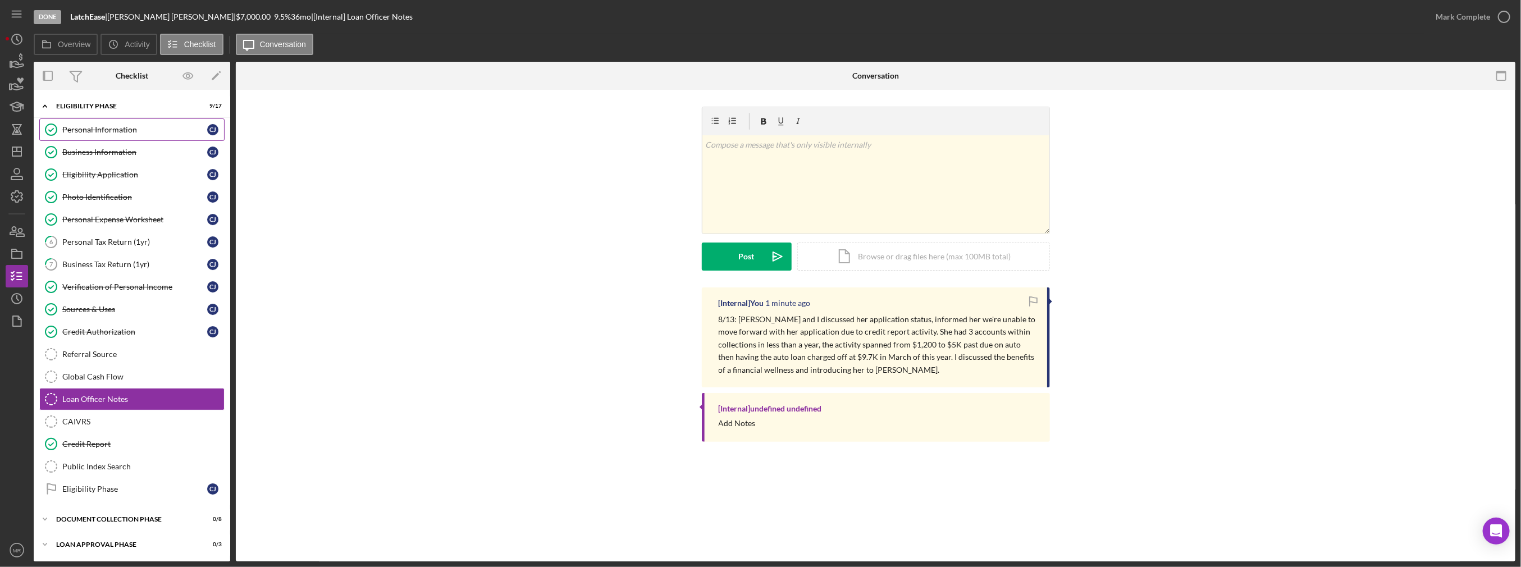
scroll to position [21, 0]
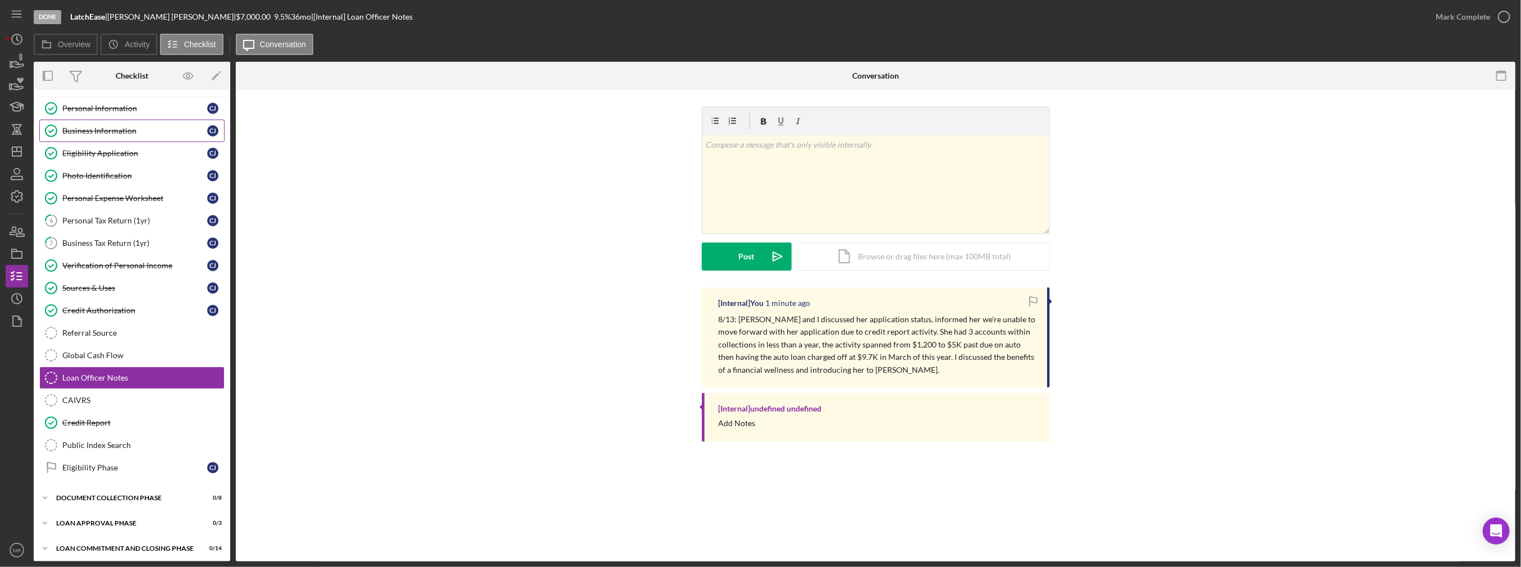
click at [112, 126] on div "Business Information" at bounding box center [134, 130] width 145 height 9
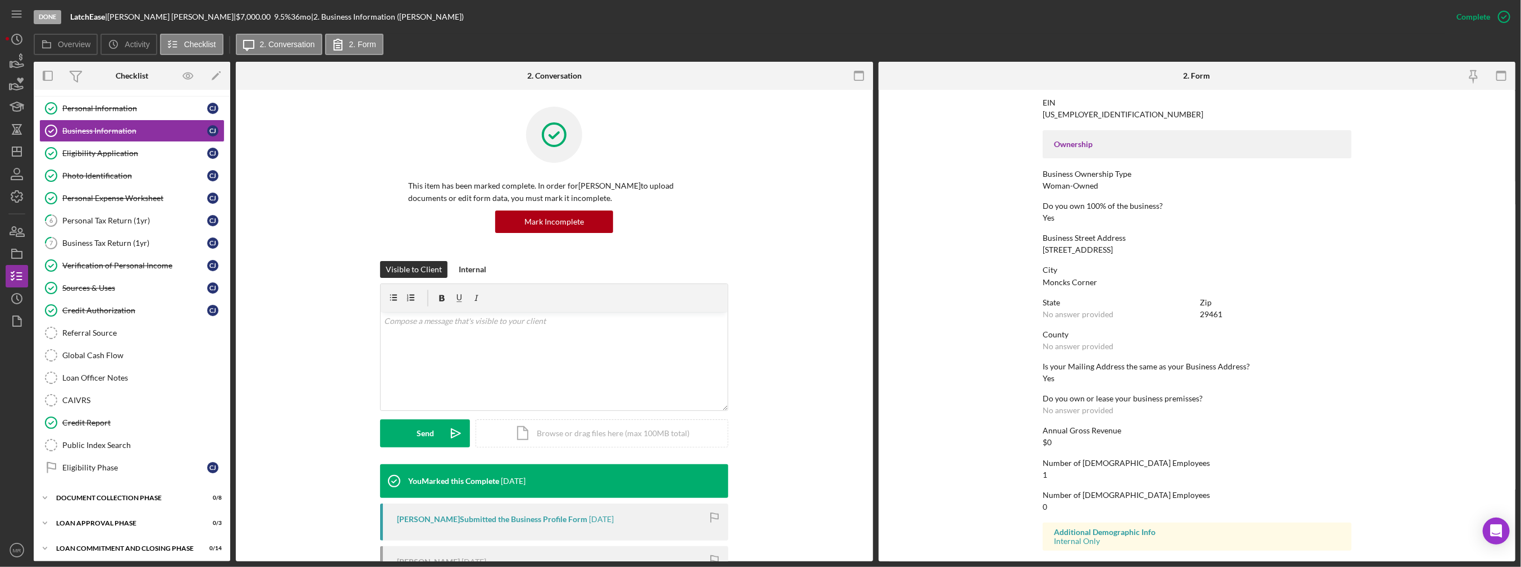
scroll to position [281, 0]
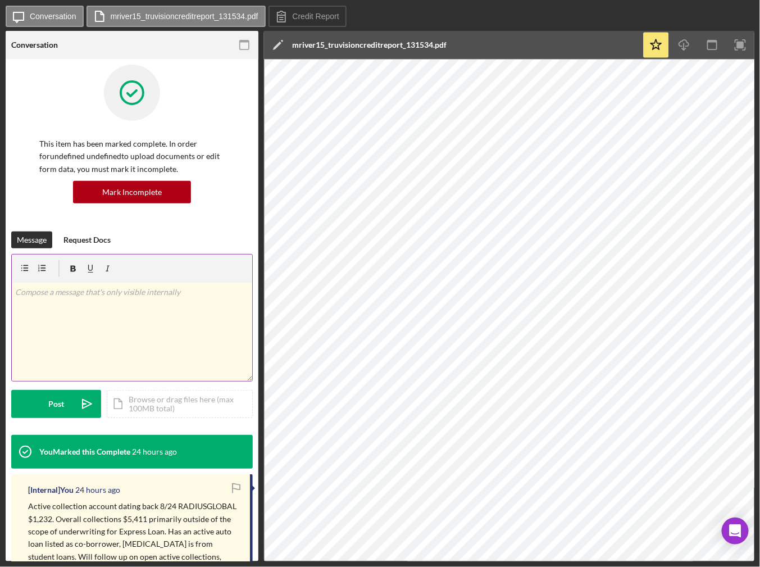
click at [149, 303] on div "v Color teal Color pink Remove color Add row above Add row below Add column bef…" at bounding box center [132, 331] width 240 height 98
click at [45, 407] on button "Post Icon/icon-invite-send" at bounding box center [56, 404] width 90 height 28
